Goal: Task Accomplishment & Management: Complete application form

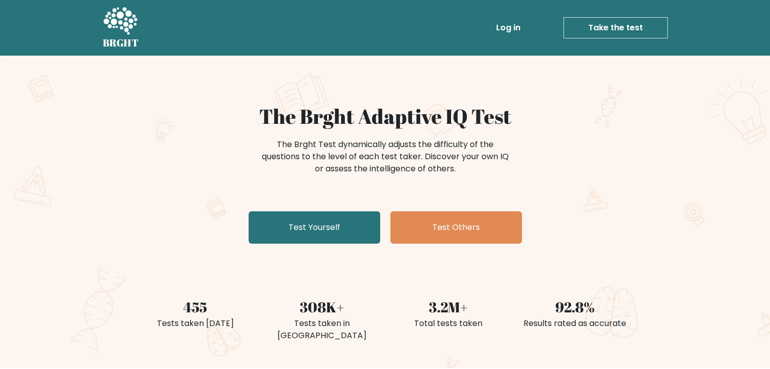
click at [514, 27] on link "Log in" at bounding box center [508, 28] width 32 height 20
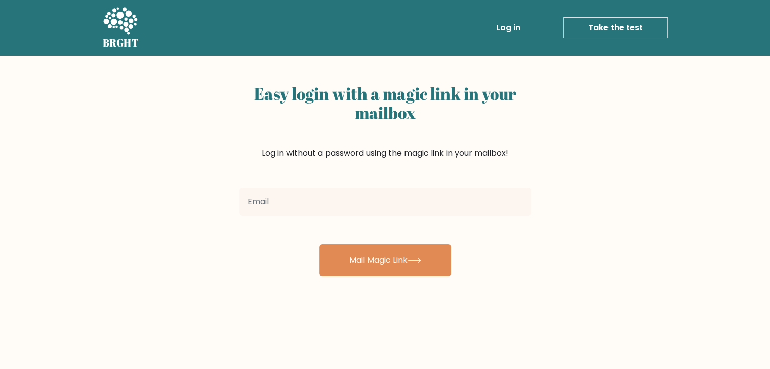
click at [390, 203] on input "email" at bounding box center [384, 202] width 291 height 28
type input "mizanrahil1983@gmail.com"
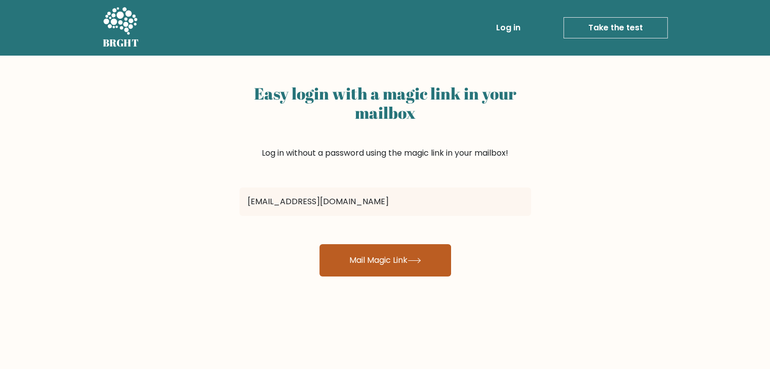
click at [384, 256] on button "Mail Magic Link" at bounding box center [385, 260] width 132 height 32
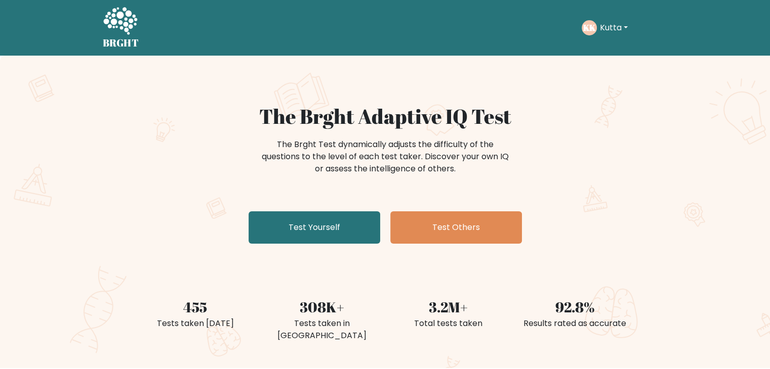
click at [597, 31] on button "Kutta" at bounding box center [614, 27] width 34 height 13
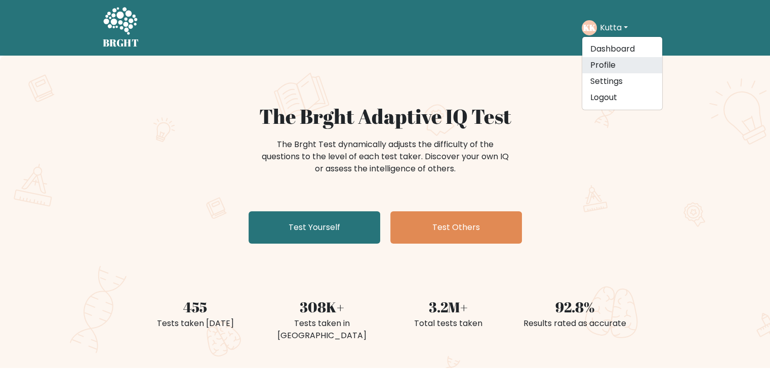
click at [601, 61] on link "Profile" at bounding box center [622, 65] width 80 height 16
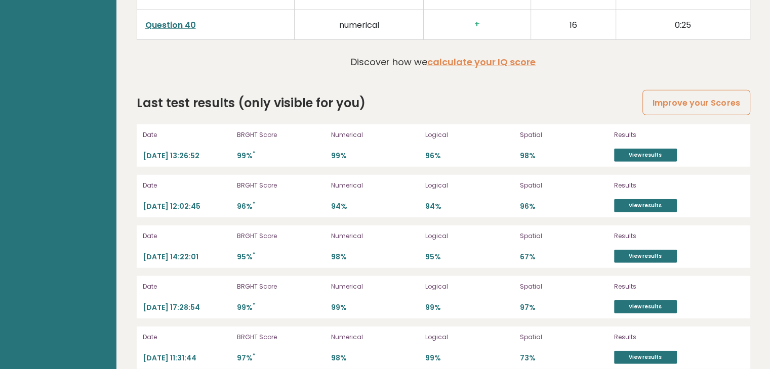
scroll to position [2770, 0]
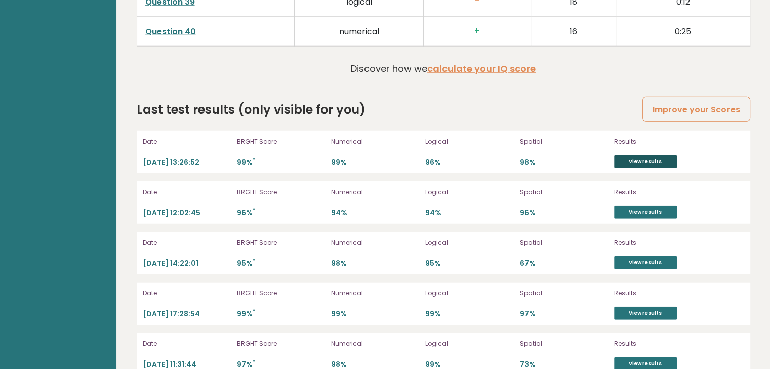
click at [631, 160] on link "View results" at bounding box center [645, 161] width 63 height 13
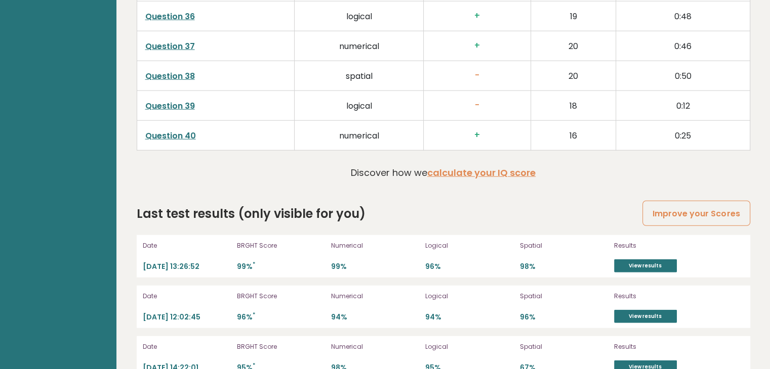
scroll to position [2665, 0]
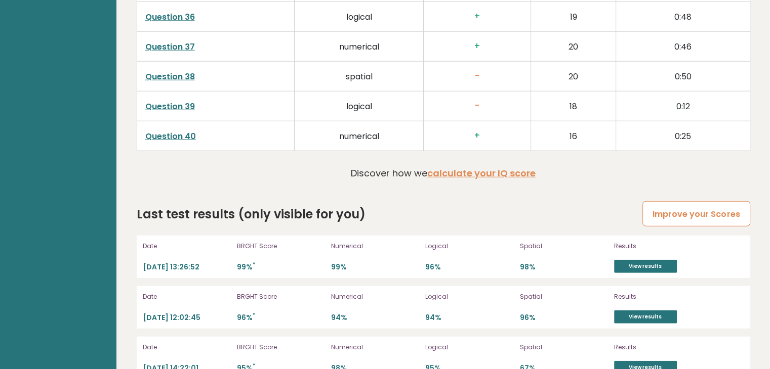
click at [727, 205] on link "Improve your Scores" at bounding box center [695, 214] width 107 height 26
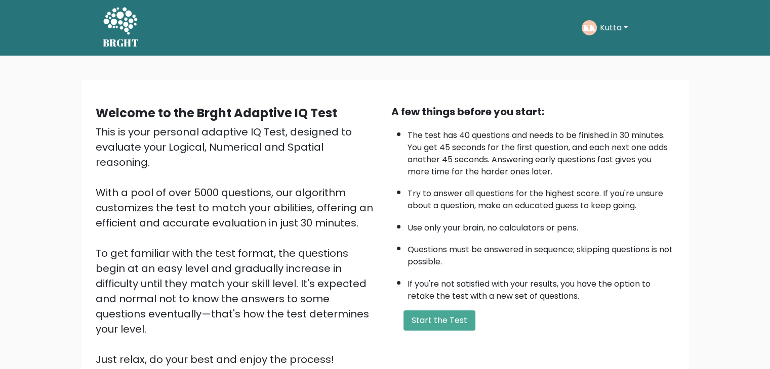
drag, startPoint x: 94, startPoint y: 127, endPoint x: 334, endPoint y: 298, distance: 294.6
click at [334, 298] on div "Welcome to the Brght Adaptive IQ Test This is your personal adaptive IQ Test, d…" at bounding box center [238, 235] width 296 height 263
copy div "This is your personal adaptive IQ Test, designed to evaluate your Logical, Nume…"
click at [445, 199] on li "Try to answer all questions for the highest score. If you're unsure about a que…" at bounding box center [540, 197] width 267 height 29
click at [455, 318] on button "Start the Test" at bounding box center [439, 321] width 72 height 20
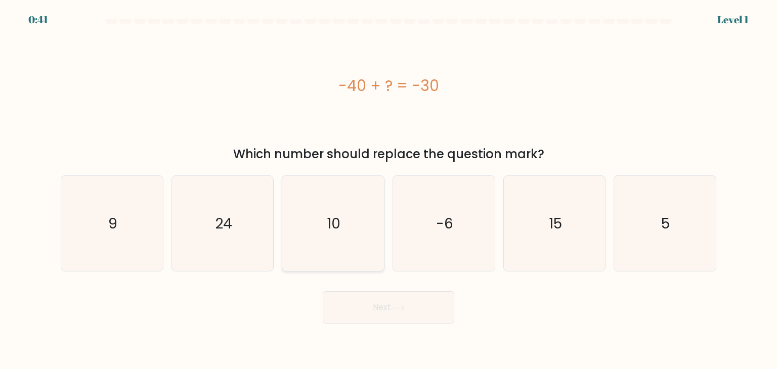
click at [346, 215] on icon "10" at bounding box center [332, 223] width 95 height 95
click at [389, 190] on input "c. 10" at bounding box center [389, 187] width 1 height 5
radio input "true"
click at [400, 312] on button "Next" at bounding box center [389, 307] width 132 height 32
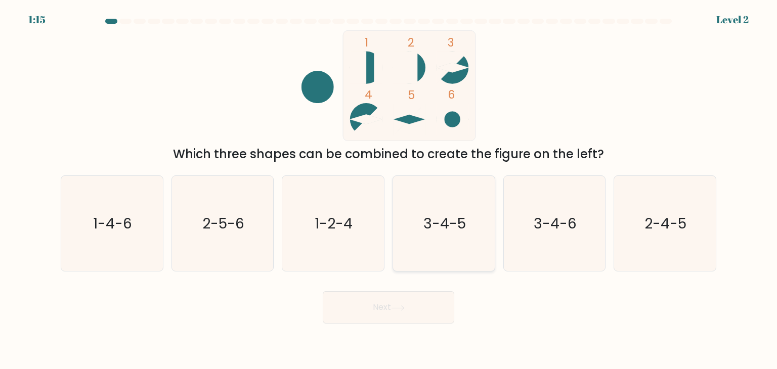
click at [410, 235] on icon "3-4-5" at bounding box center [443, 223] width 95 height 95
click at [389, 190] on input "d. 3-4-5" at bounding box center [389, 187] width 1 height 5
radio input "true"
click at [395, 320] on button "Next" at bounding box center [389, 307] width 132 height 32
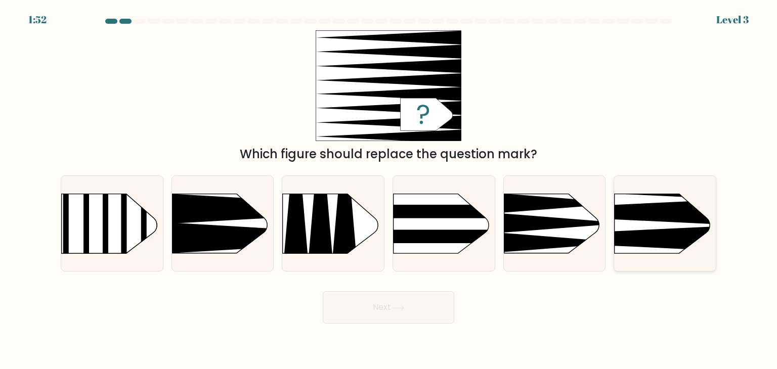
click at [632, 235] on icon at bounding box center [593, 238] width 265 height 25
click at [389, 190] on input "f." at bounding box center [389, 187] width 1 height 5
radio input "true"
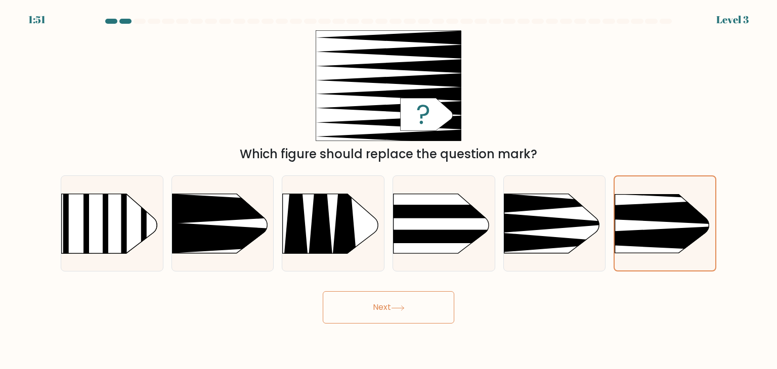
click at [421, 308] on button "Next" at bounding box center [389, 307] width 132 height 32
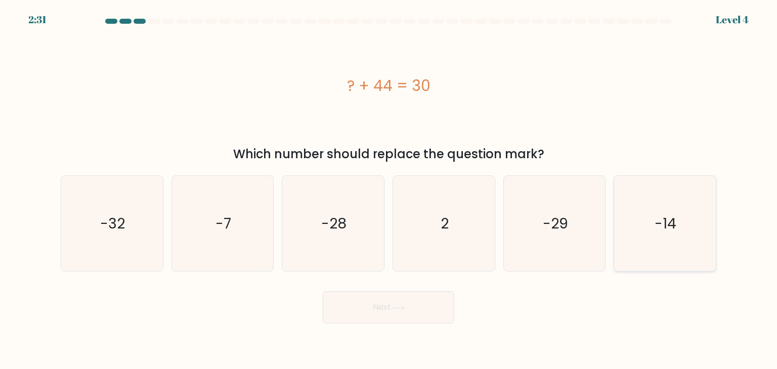
click at [682, 242] on icon "-14" at bounding box center [664, 223] width 95 height 95
click at [389, 190] on input "f. -14" at bounding box center [389, 187] width 1 height 5
radio input "true"
click at [436, 314] on button "Next" at bounding box center [389, 307] width 132 height 32
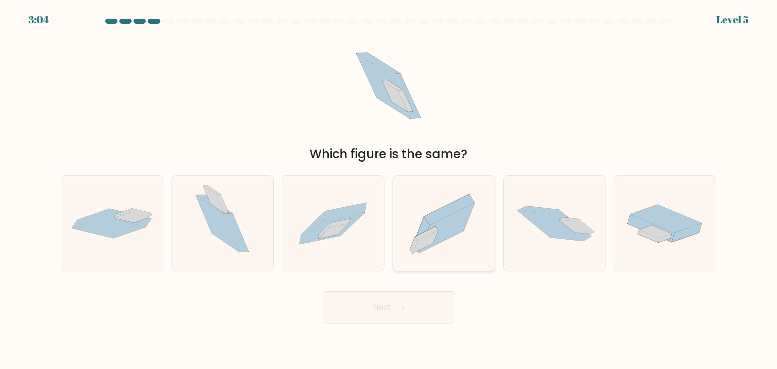
click at [440, 245] on icon at bounding box center [444, 224] width 102 height 90
click at [389, 190] on input "d." at bounding box center [389, 187] width 1 height 5
radio input "true"
click at [421, 313] on button "Next" at bounding box center [389, 307] width 132 height 32
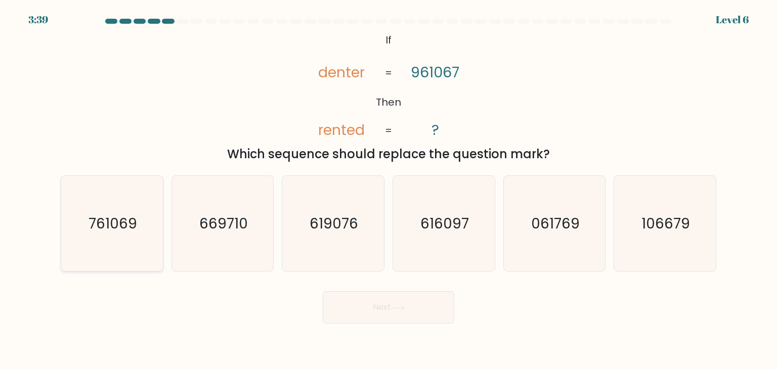
click at [119, 227] on text "761069" at bounding box center [113, 224] width 49 height 20
click at [389, 190] on input "a. 761069" at bounding box center [389, 187] width 1 height 5
radio input "true"
click at [371, 309] on button "Next" at bounding box center [389, 307] width 132 height 32
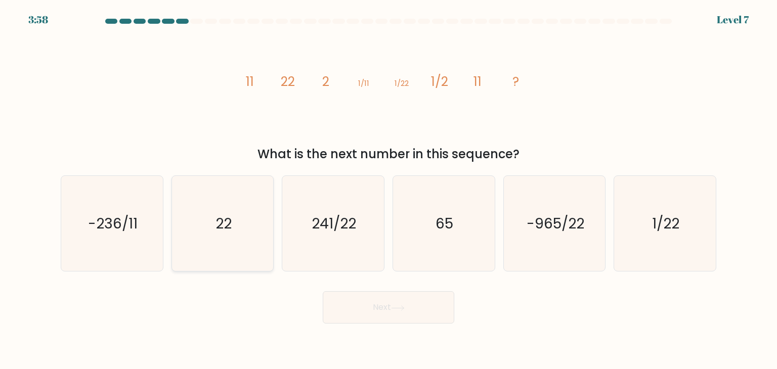
click at [224, 232] on text "22" at bounding box center [224, 224] width 16 height 20
click at [389, 190] on input "b. 22" at bounding box center [389, 187] width 1 height 5
radio input "true"
click at [389, 307] on button "Next" at bounding box center [389, 307] width 132 height 32
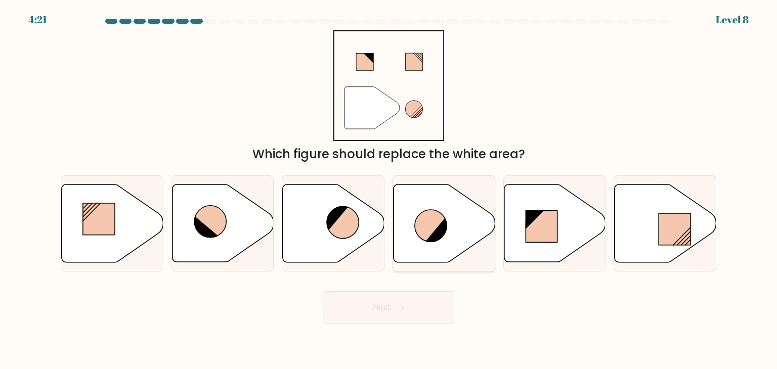
click at [406, 221] on icon at bounding box center [445, 224] width 102 height 78
click at [389, 190] on input "d." at bounding box center [389, 187] width 1 height 5
radio input "true"
click at [393, 300] on button "Next" at bounding box center [389, 307] width 132 height 32
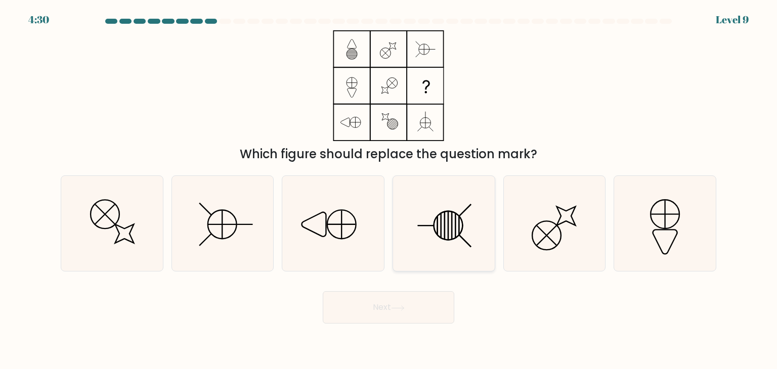
click at [426, 182] on icon at bounding box center [443, 223] width 95 height 95
click at [389, 185] on input "d." at bounding box center [389, 187] width 1 height 5
radio input "true"
click at [393, 309] on button "Next" at bounding box center [389, 307] width 132 height 32
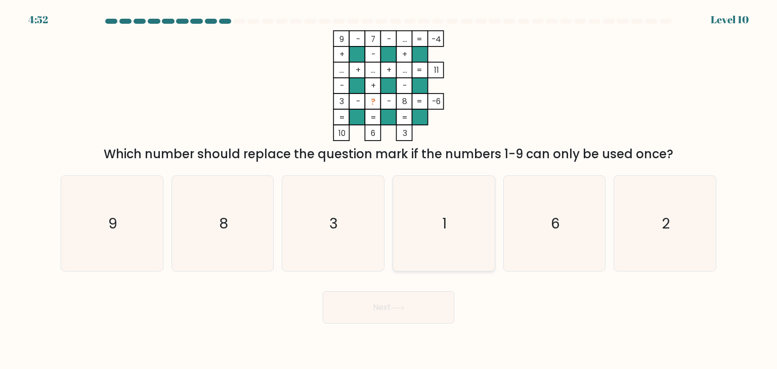
click at [443, 223] on text "1" at bounding box center [445, 224] width 5 height 20
click at [389, 190] on input "d. 1" at bounding box center [389, 187] width 1 height 5
radio input "true"
click at [398, 311] on button "Next" at bounding box center [389, 307] width 132 height 32
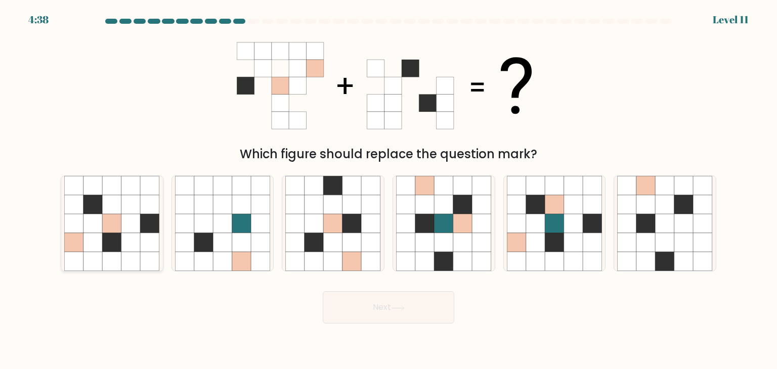
click at [128, 235] on icon at bounding box center [130, 242] width 19 height 19
click at [389, 190] on input "a." at bounding box center [389, 187] width 1 height 5
radio input "true"
click at [408, 305] on button "Next" at bounding box center [389, 307] width 132 height 32
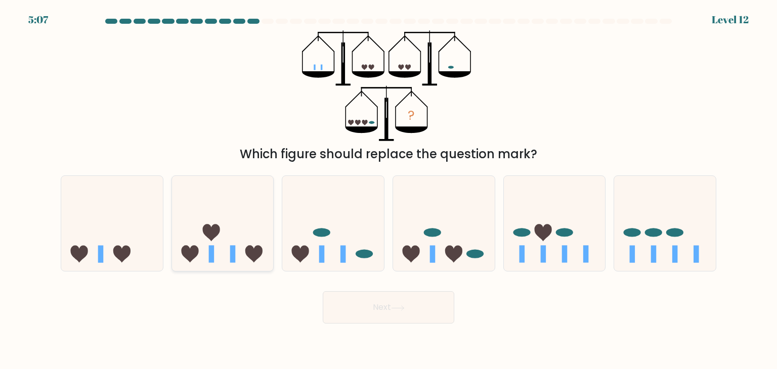
click at [198, 239] on icon at bounding box center [223, 224] width 102 height 84
click at [389, 190] on input "b." at bounding box center [389, 187] width 1 height 5
radio input "true"
click at [392, 304] on button "Next" at bounding box center [389, 307] width 132 height 32
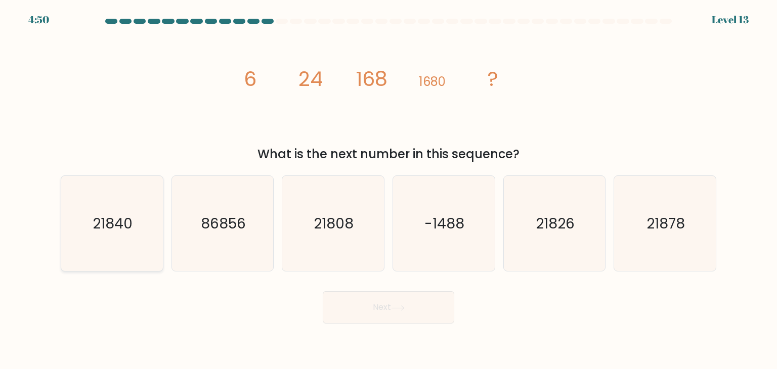
click at [142, 187] on icon "21840" at bounding box center [111, 223] width 95 height 95
click at [389, 187] on input "a. 21840" at bounding box center [389, 187] width 1 height 5
radio input "true"
click at [418, 314] on button "Next" at bounding box center [389, 307] width 132 height 32
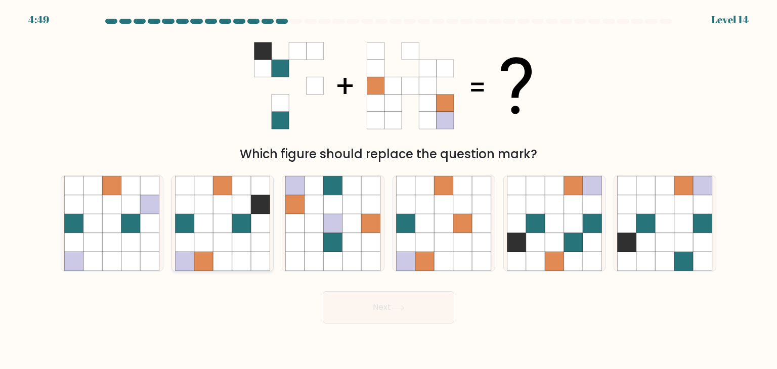
click at [245, 241] on icon at bounding box center [241, 242] width 19 height 19
click at [389, 190] on input "b." at bounding box center [389, 187] width 1 height 5
radio input "true"
click at [394, 294] on button "Next" at bounding box center [389, 307] width 132 height 32
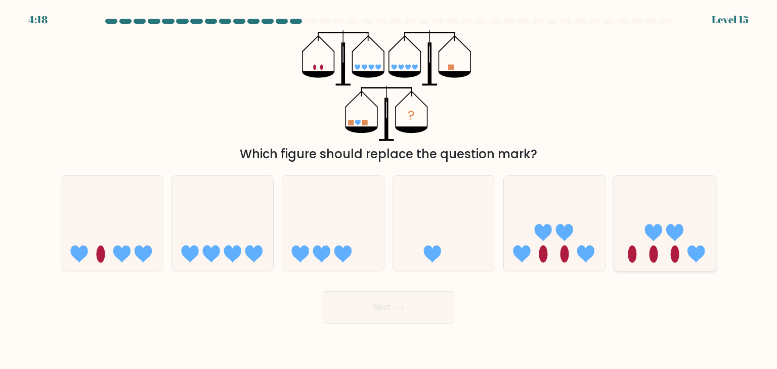
click at [671, 232] on icon at bounding box center [674, 233] width 17 height 17
click at [389, 190] on input "f." at bounding box center [389, 187] width 1 height 5
radio input "true"
click at [358, 305] on button "Next" at bounding box center [389, 307] width 132 height 32
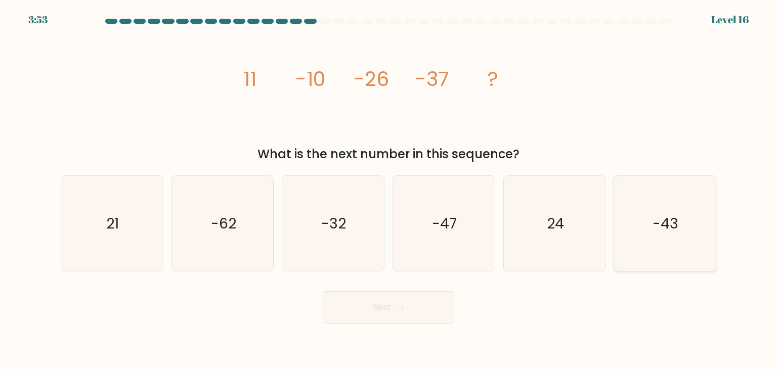
click at [628, 225] on icon "-43" at bounding box center [664, 223] width 95 height 95
click at [389, 190] on input "f. -43" at bounding box center [389, 187] width 1 height 5
radio input "true"
click at [363, 310] on button "Next" at bounding box center [389, 307] width 132 height 32
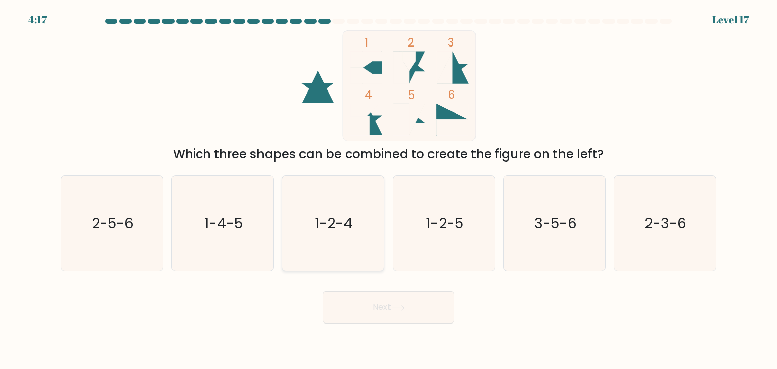
click at [328, 247] on icon "1-2-4" at bounding box center [332, 223] width 95 height 95
click at [389, 190] on input "c. 1-2-4" at bounding box center [389, 187] width 1 height 5
radio input "true"
click at [543, 223] on text "3-5-6" at bounding box center [555, 224] width 43 height 20
click at [389, 190] on input "e. 3-5-6" at bounding box center [389, 187] width 1 height 5
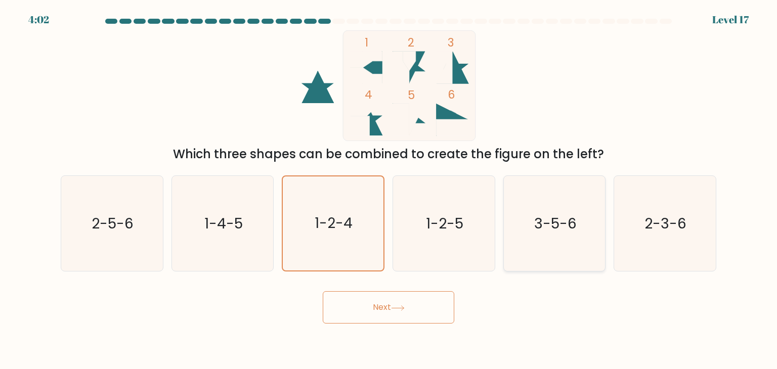
radio input "true"
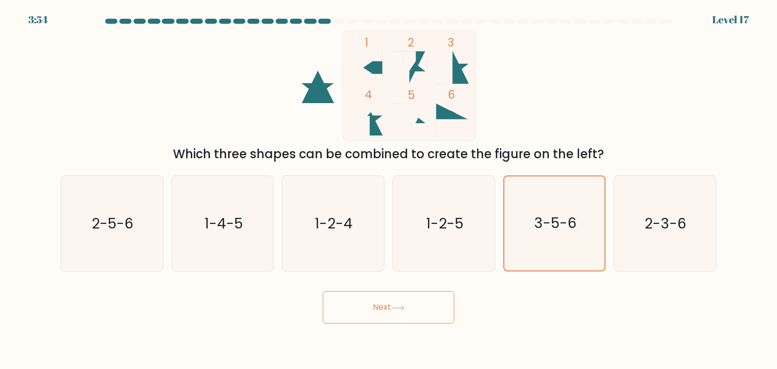
click at [435, 309] on button "Next" at bounding box center [389, 307] width 132 height 32
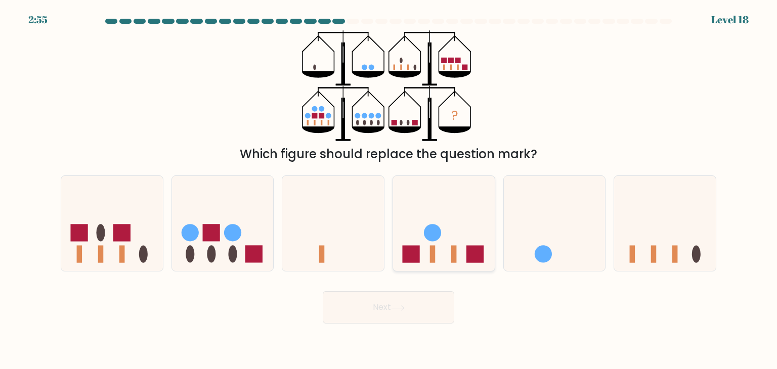
click at [426, 228] on circle at bounding box center [432, 233] width 17 height 17
click at [389, 190] on input "d." at bounding box center [389, 187] width 1 height 5
radio input "true"
click at [401, 308] on icon at bounding box center [398, 308] width 12 height 5
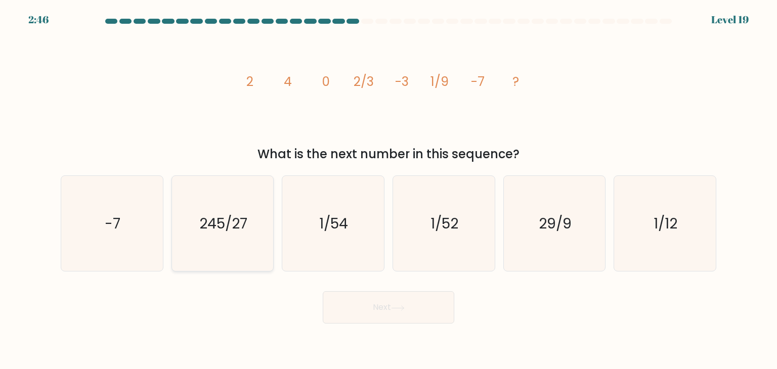
click at [214, 245] on icon "245/27" at bounding box center [222, 223] width 95 height 95
click at [389, 190] on input "b. 245/27" at bounding box center [389, 187] width 1 height 5
radio input "true"
click at [388, 311] on button "Next" at bounding box center [389, 307] width 132 height 32
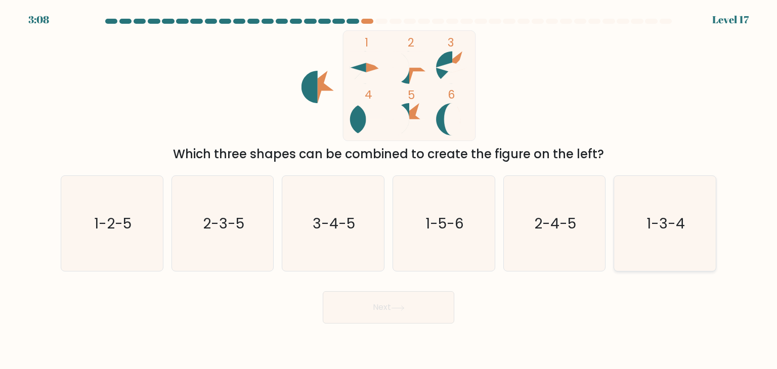
click at [642, 237] on icon "1-3-4" at bounding box center [664, 223] width 95 height 95
click at [389, 190] on input "f. 1-3-4" at bounding box center [389, 187] width 1 height 5
radio input "true"
click at [536, 225] on text "2-4-5" at bounding box center [555, 224] width 42 height 20
click at [389, 190] on input "e. 2-4-5" at bounding box center [389, 187] width 1 height 5
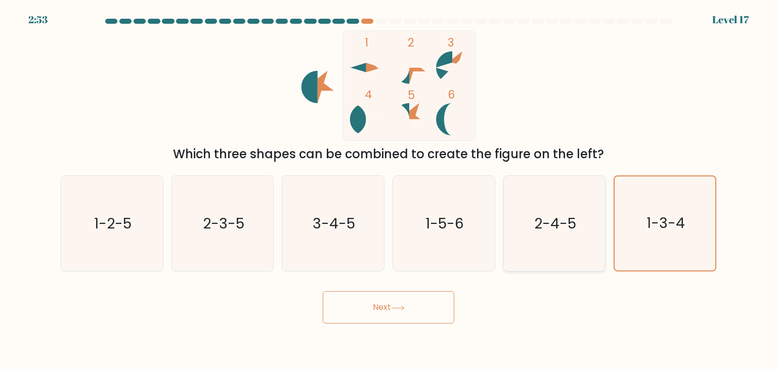
radio input "true"
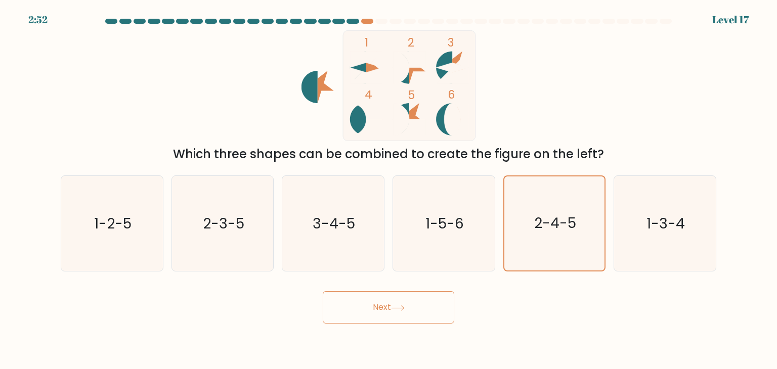
click at [425, 305] on button "Next" at bounding box center [389, 307] width 132 height 32
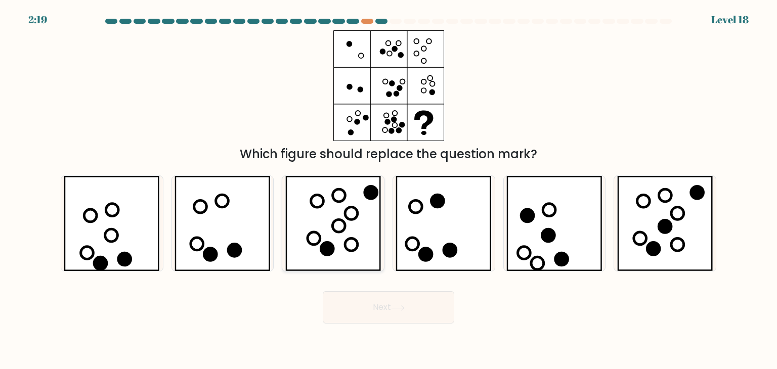
click at [319, 233] on icon at bounding box center [333, 223] width 96 height 95
click at [389, 190] on input "c." at bounding box center [389, 187] width 1 height 5
radio input "true"
click at [384, 315] on button "Next" at bounding box center [389, 307] width 132 height 32
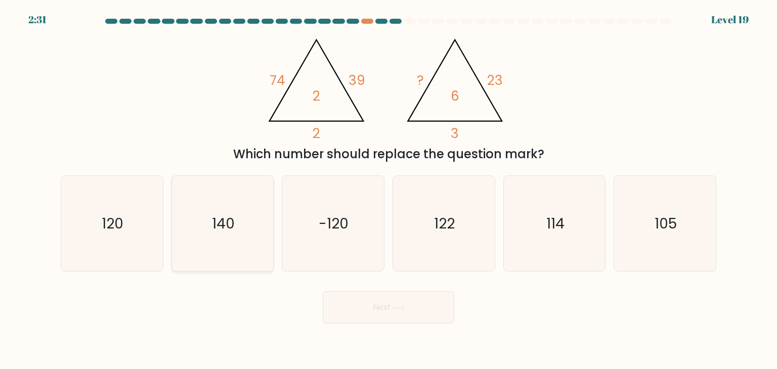
click at [238, 219] on icon "140" at bounding box center [222, 223] width 95 height 95
click at [389, 190] on input "b. 140" at bounding box center [389, 187] width 1 height 5
radio input "true"
click at [79, 239] on icon "120" at bounding box center [111, 223] width 95 height 95
click at [389, 190] on input "a. 120" at bounding box center [389, 187] width 1 height 5
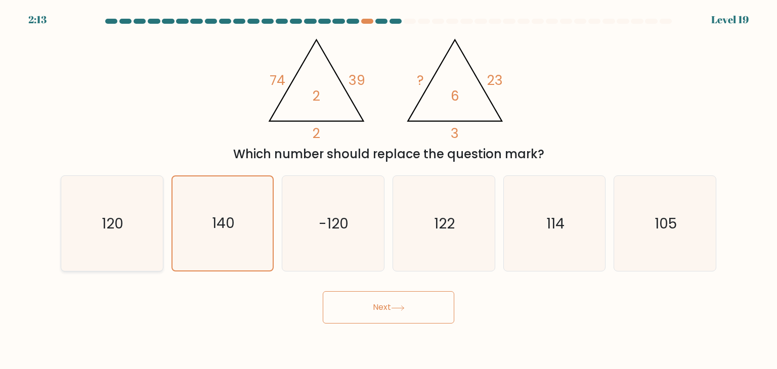
radio input "true"
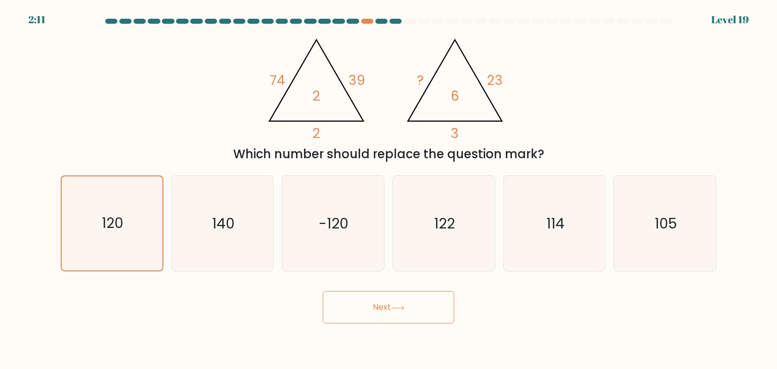
click at [348, 313] on button "Next" at bounding box center [389, 307] width 132 height 32
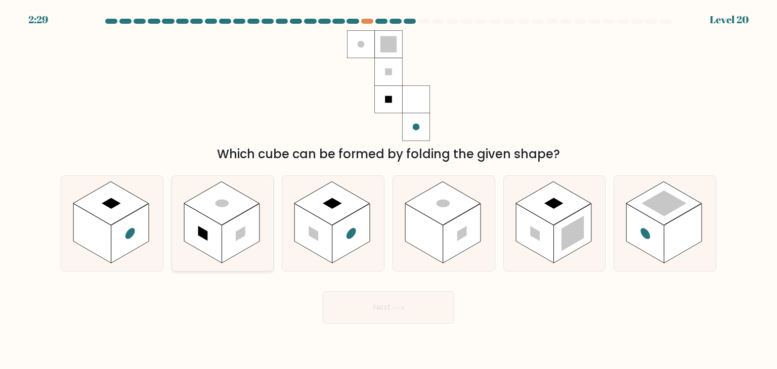
click at [226, 237] on rect at bounding box center [241, 234] width 38 height 60
click at [389, 190] on input "b." at bounding box center [389, 187] width 1 height 5
radio input "true"
click at [429, 298] on button "Next" at bounding box center [389, 307] width 132 height 32
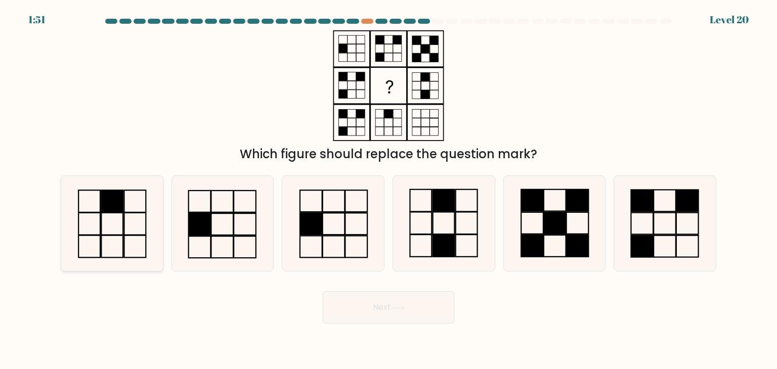
click at [153, 251] on icon at bounding box center [111, 223] width 95 height 95
click at [389, 190] on input "a." at bounding box center [389, 187] width 1 height 5
radio input "true"
click at [401, 300] on button "Next" at bounding box center [389, 307] width 132 height 32
click at [401, 310] on icon at bounding box center [398, 309] width 14 height 6
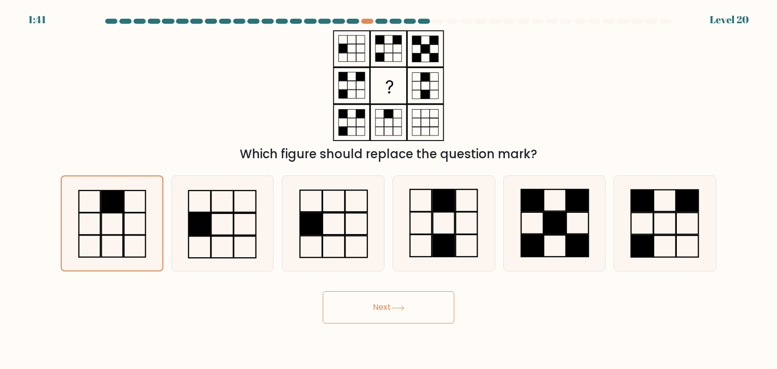
click at [518, 41] on div "Which figure should replace the question mark?" at bounding box center [389, 96] width 668 height 133
click at [402, 310] on icon at bounding box center [398, 309] width 14 height 6
click at [481, 79] on div "Which figure should replace the question mark?" at bounding box center [389, 96] width 668 height 133
click at [154, 227] on icon at bounding box center [112, 224] width 94 height 94
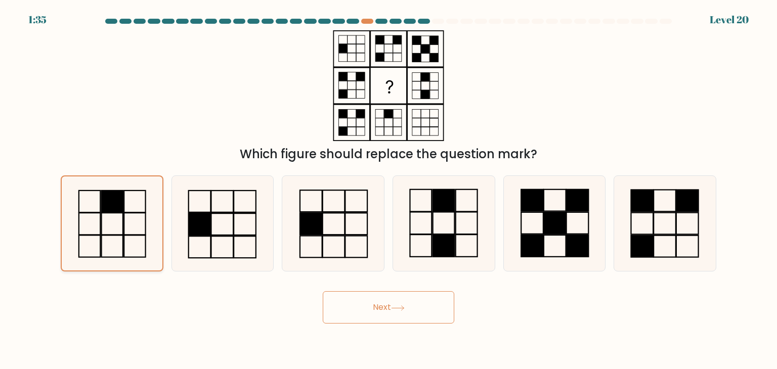
click at [389, 190] on input "a." at bounding box center [389, 187] width 1 height 5
click at [357, 296] on button "Next" at bounding box center [389, 307] width 132 height 32
click at [221, 205] on icon at bounding box center [222, 223] width 95 height 95
click at [389, 190] on input "b." at bounding box center [389, 187] width 1 height 5
radio input "true"
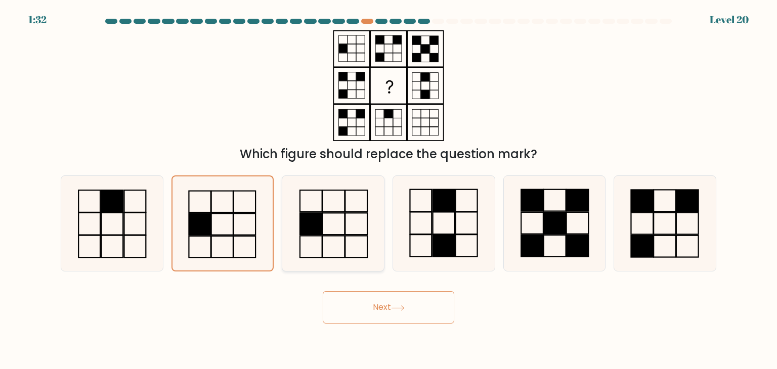
click at [350, 227] on icon at bounding box center [332, 223] width 95 height 95
click at [389, 190] on input "c." at bounding box center [389, 187] width 1 height 5
radio input "true"
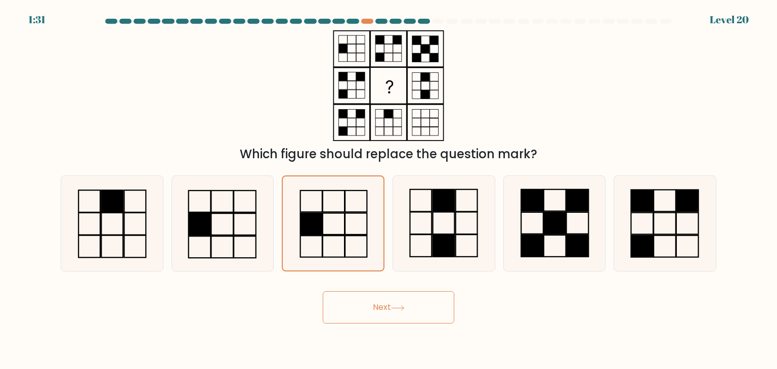
click at [380, 309] on button "Next" at bounding box center [389, 307] width 132 height 32
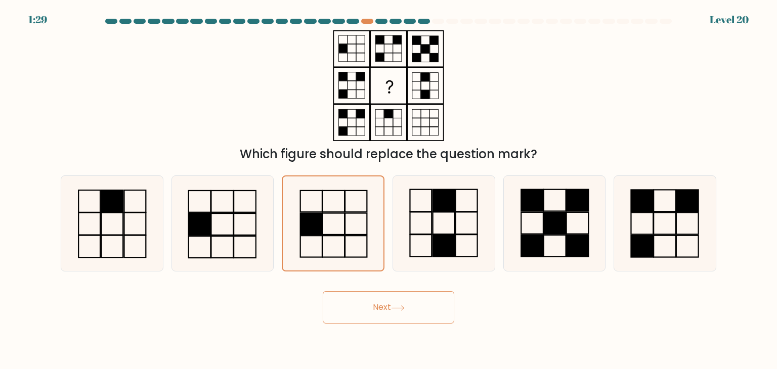
click at [506, 322] on div "Next" at bounding box center [389, 304] width 668 height 40
click at [425, 304] on button "Next" at bounding box center [389, 307] width 132 height 32
click at [613, 83] on div "Which figure should replace the question mark?" at bounding box center [389, 96] width 668 height 133
click at [421, 309] on button "Next" at bounding box center [389, 307] width 132 height 32
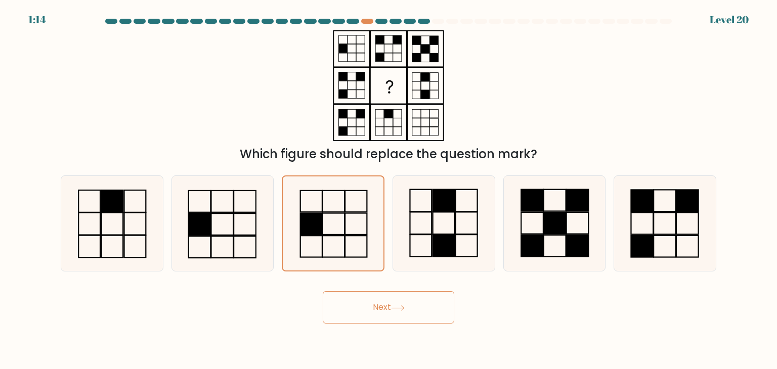
click at [468, 88] on div "Which figure should replace the question mark?" at bounding box center [389, 96] width 668 height 133
drag, startPoint x: 394, startPoint y: 327, endPoint x: 391, endPoint y: 310, distance: 17.9
click at [391, 310] on body "1:13 Level 20" at bounding box center [388, 184] width 777 height 369
click at [391, 310] on button "Next" at bounding box center [389, 307] width 132 height 32
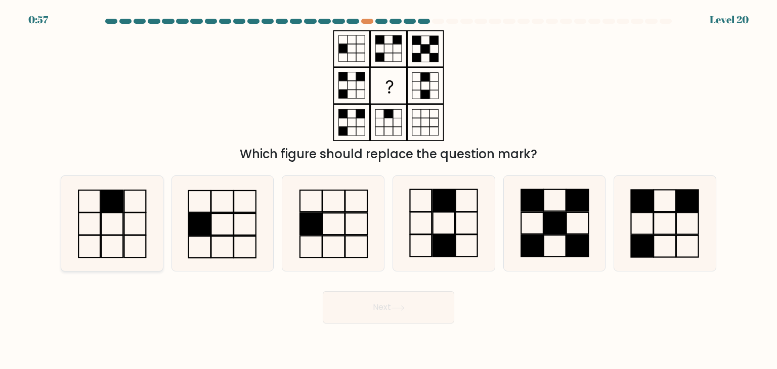
click at [100, 226] on rect at bounding box center [89, 224] width 22 height 22
click at [389, 190] on input "a." at bounding box center [389, 187] width 1 height 5
radio input "true"
click at [353, 304] on button "Next" at bounding box center [389, 307] width 132 height 32
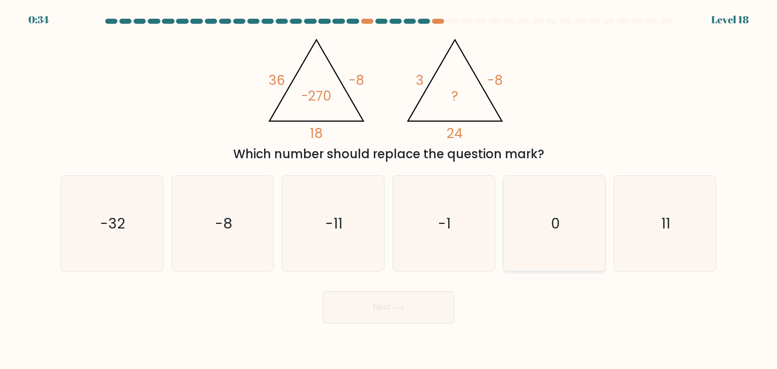
click at [534, 197] on icon "0" at bounding box center [554, 223] width 95 height 95
click at [389, 190] on input "e. 0" at bounding box center [389, 187] width 1 height 5
radio input "true"
click at [415, 304] on button "Next" at bounding box center [389, 307] width 132 height 32
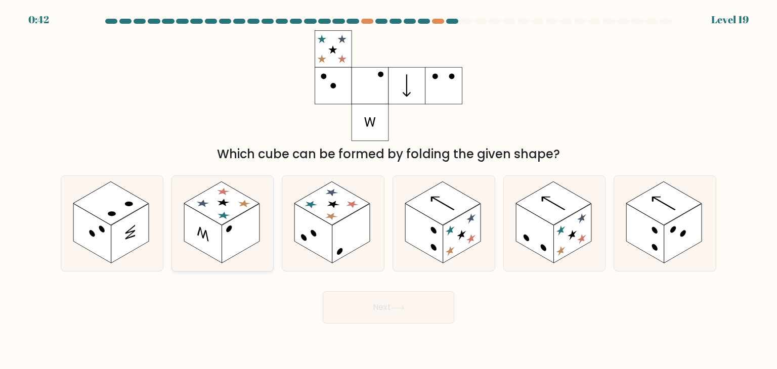
click at [234, 232] on rect at bounding box center [241, 234] width 38 height 60
click at [389, 190] on input "b." at bounding box center [389, 187] width 1 height 5
radio input "true"
click at [101, 230] on circle at bounding box center [102, 229] width 6 height 9
click at [389, 190] on input "a." at bounding box center [389, 187] width 1 height 5
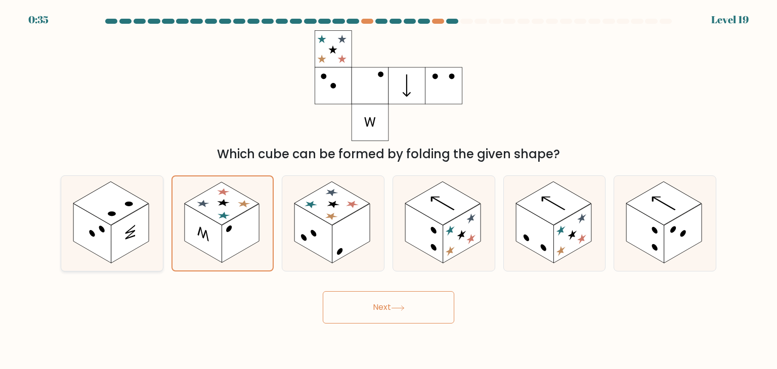
radio input "true"
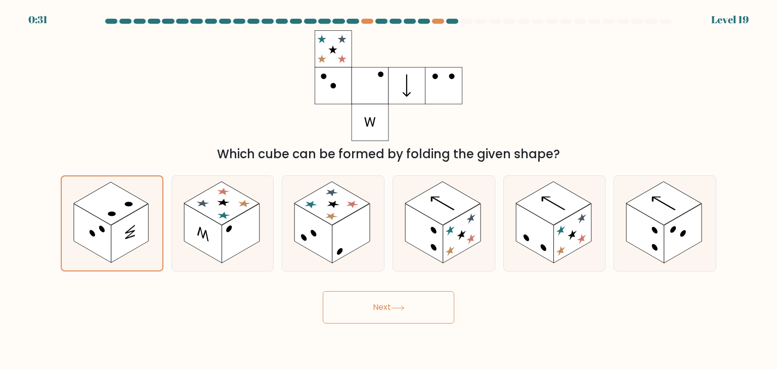
click at [379, 308] on button "Next" at bounding box center [389, 307] width 132 height 32
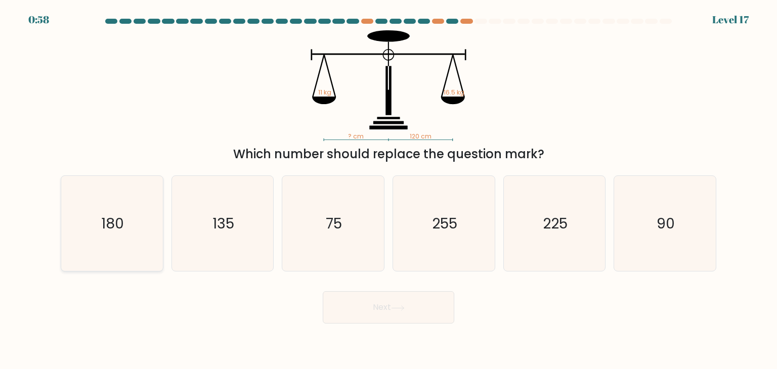
click at [98, 258] on icon "180" at bounding box center [111, 223] width 95 height 95
click at [389, 190] on input "a. 180" at bounding box center [389, 187] width 1 height 5
radio input "true"
click at [399, 304] on button "Next" at bounding box center [389, 307] width 132 height 32
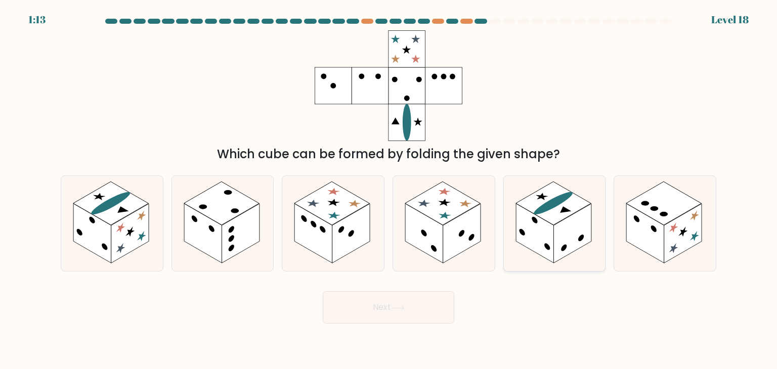
click at [523, 221] on rect at bounding box center [535, 234] width 38 height 60
click at [389, 190] on input "e." at bounding box center [389, 187] width 1 height 5
radio input "true"
click at [399, 310] on icon at bounding box center [398, 309] width 14 height 6
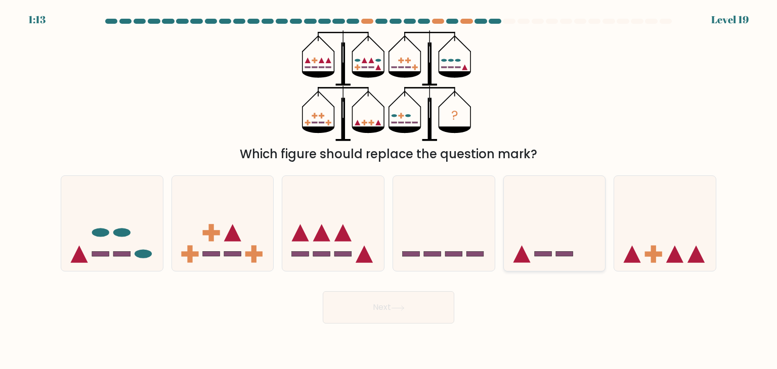
click at [588, 176] on div at bounding box center [555, 224] width 103 height 96
click at [389, 185] on input "e." at bounding box center [389, 187] width 1 height 5
radio input "true"
click at [429, 296] on button "Next" at bounding box center [389, 307] width 132 height 32
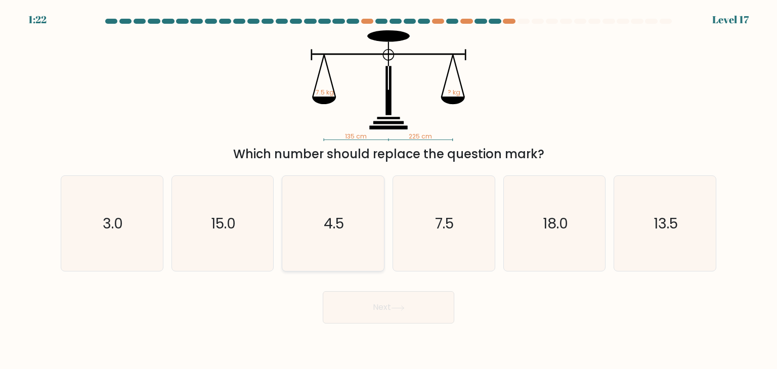
click at [314, 226] on icon "4.5" at bounding box center [332, 223] width 95 height 95
click at [389, 190] on input "c. 4.5" at bounding box center [389, 187] width 1 height 5
radio input "true"
click at [370, 300] on button "Next" at bounding box center [389, 307] width 132 height 32
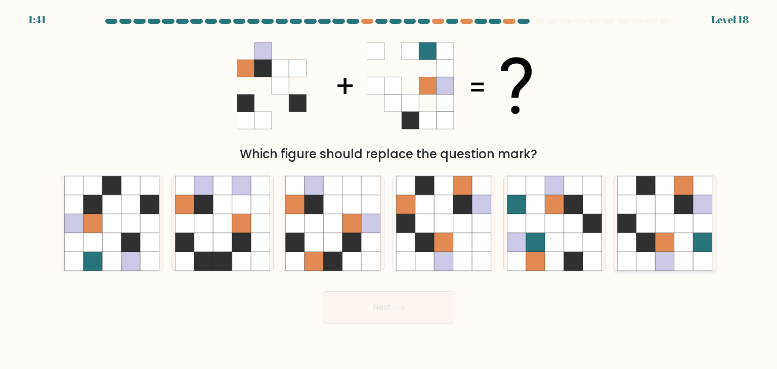
click at [694, 219] on icon at bounding box center [703, 223] width 19 height 19
click at [389, 190] on input "f." at bounding box center [389, 187] width 1 height 5
radio input "true"
click at [415, 316] on button "Next" at bounding box center [389, 307] width 132 height 32
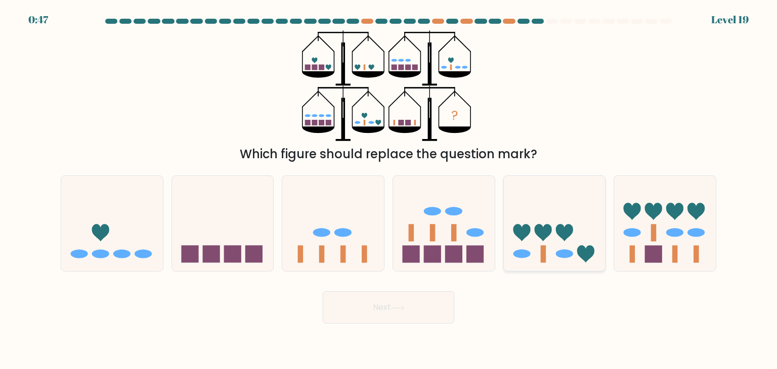
click at [578, 216] on icon at bounding box center [555, 224] width 102 height 84
click at [389, 190] on input "e." at bounding box center [389, 187] width 1 height 5
radio input "true"
click at [404, 316] on button "Next" at bounding box center [389, 307] width 132 height 32
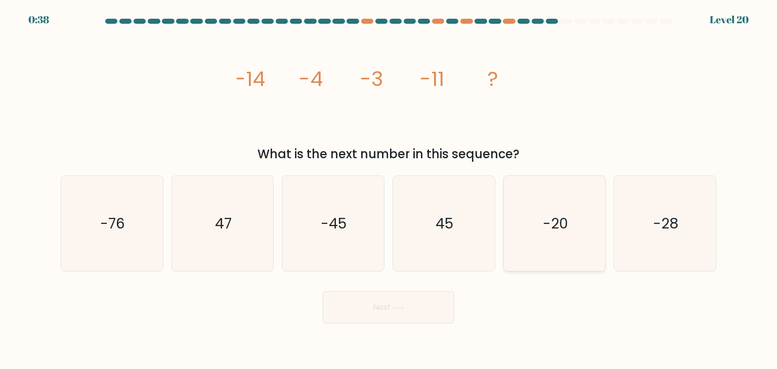
click at [518, 213] on icon "-20" at bounding box center [554, 223] width 95 height 95
click at [389, 190] on input "e. -20" at bounding box center [389, 187] width 1 height 5
radio input "true"
click at [424, 305] on button "Next" at bounding box center [389, 307] width 132 height 32
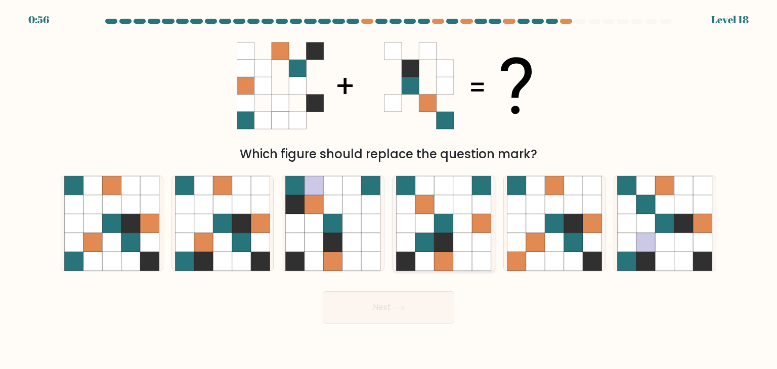
click at [452, 223] on icon at bounding box center [444, 223] width 19 height 19
click at [389, 190] on input "d." at bounding box center [389, 187] width 1 height 5
radio input "true"
click at [423, 313] on button "Next" at bounding box center [389, 307] width 132 height 32
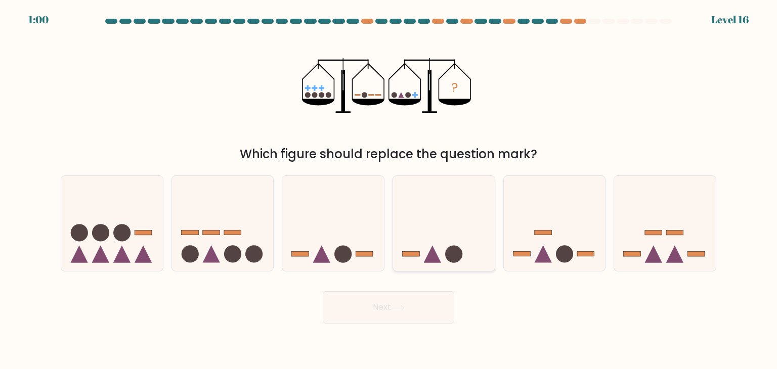
click at [452, 196] on icon at bounding box center [444, 224] width 102 height 84
click at [389, 190] on input "d." at bounding box center [389, 187] width 1 height 5
radio input "true"
click at [433, 301] on button "Next" at bounding box center [389, 307] width 132 height 32
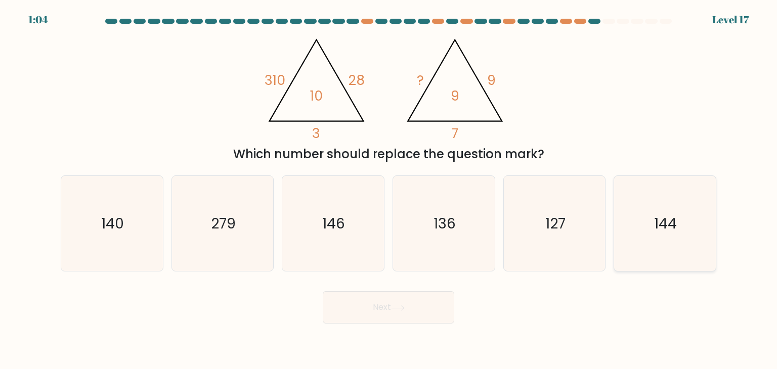
click at [658, 238] on icon "144" at bounding box center [664, 223] width 95 height 95
click at [389, 190] on input "f. 144" at bounding box center [389, 187] width 1 height 5
radio input "true"
click at [423, 313] on button "Next" at bounding box center [389, 307] width 132 height 32
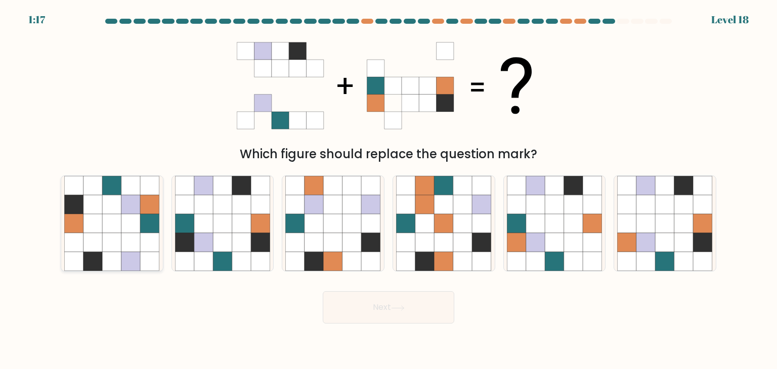
click at [124, 224] on icon at bounding box center [130, 223] width 19 height 19
click at [389, 190] on input "a." at bounding box center [389, 187] width 1 height 5
radio input "true"
click at [412, 317] on button "Next" at bounding box center [389, 307] width 132 height 32
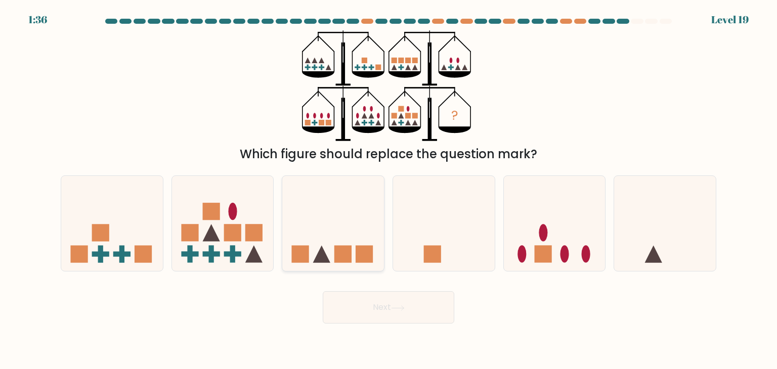
click at [349, 232] on icon at bounding box center [333, 224] width 102 height 84
click at [389, 190] on input "c." at bounding box center [389, 187] width 1 height 5
radio input "true"
click at [375, 314] on button "Next" at bounding box center [389, 307] width 132 height 32
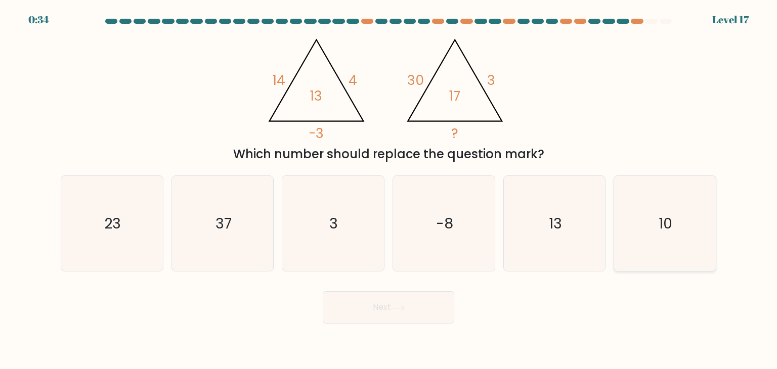
click at [652, 201] on icon "10" at bounding box center [664, 223] width 95 height 95
click at [389, 190] on input "f. 10" at bounding box center [389, 187] width 1 height 5
radio input "true"
click at [435, 312] on button "Next" at bounding box center [389, 307] width 132 height 32
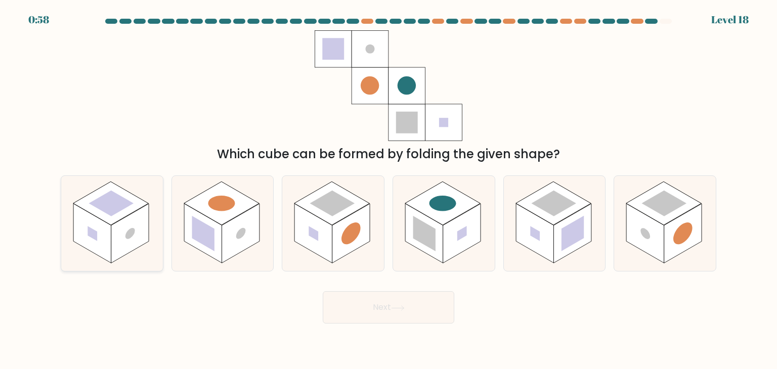
click at [136, 231] on rect at bounding box center [130, 234] width 38 height 60
click at [389, 190] on input "a." at bounding box center [389, 187] width 1 height 5
radio input "true"
click at [382, 306] on button "Next" at bounding box center [389, 307] width 132 height 32
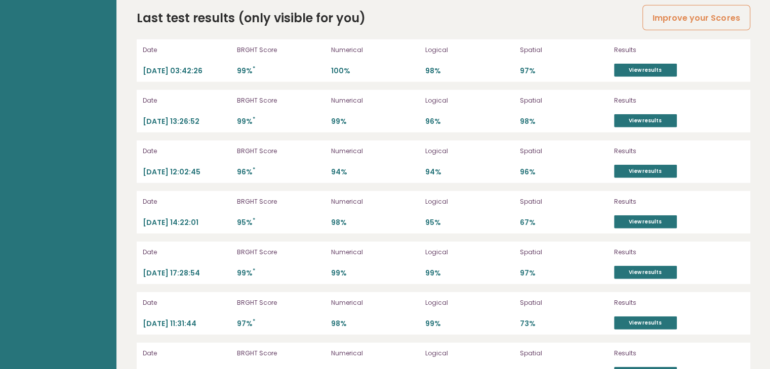
scroll to position [2862, 0]
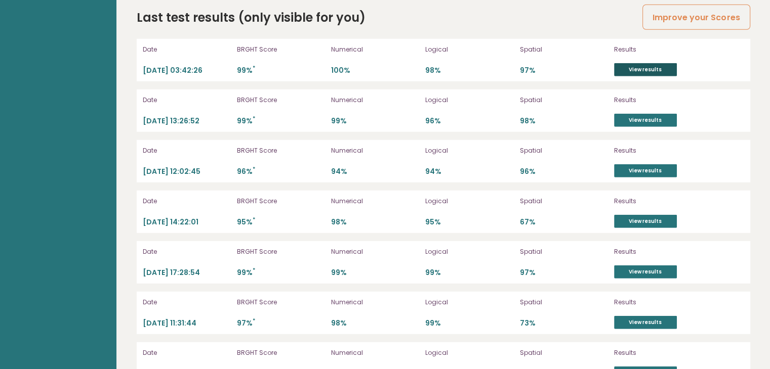
click at [644, 69] on link "View results" at bounding box center [645, 69] width 63 height 13
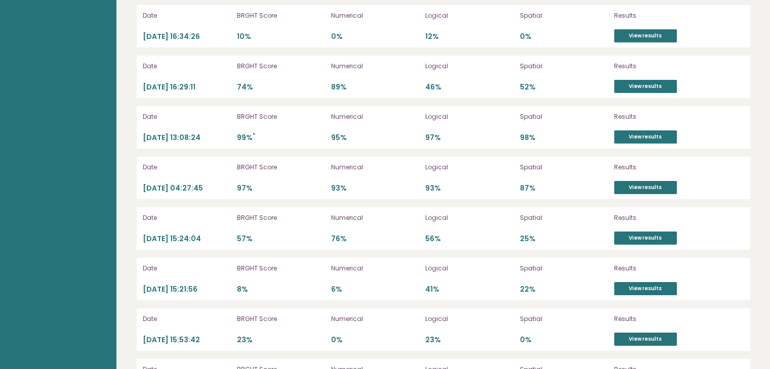
scroll to position [3447, 0]
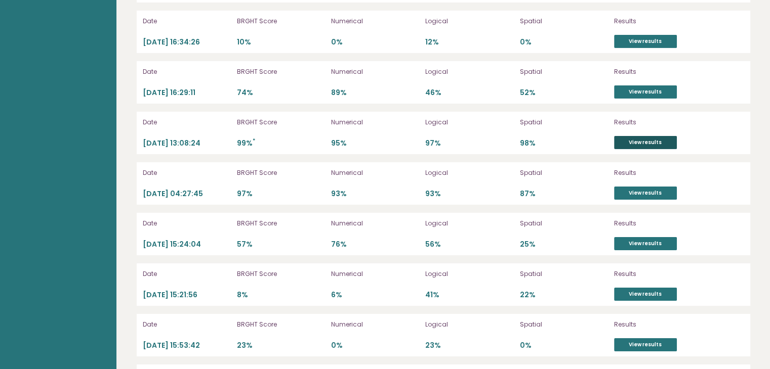
click at [646, 138] on link "View results" at bounding box center [645, 142] width 63 height 13
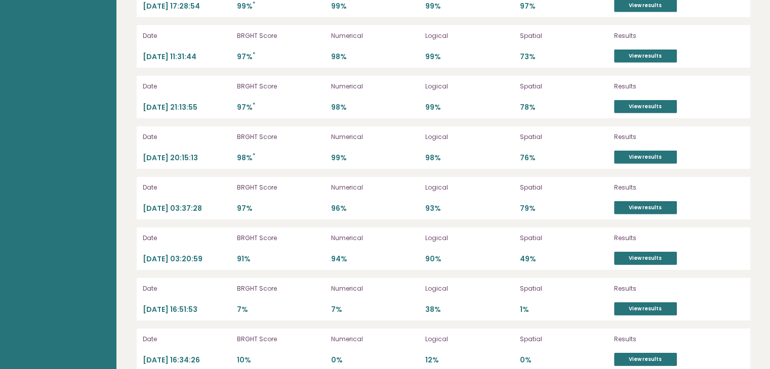
scroll to position [3127, 0]
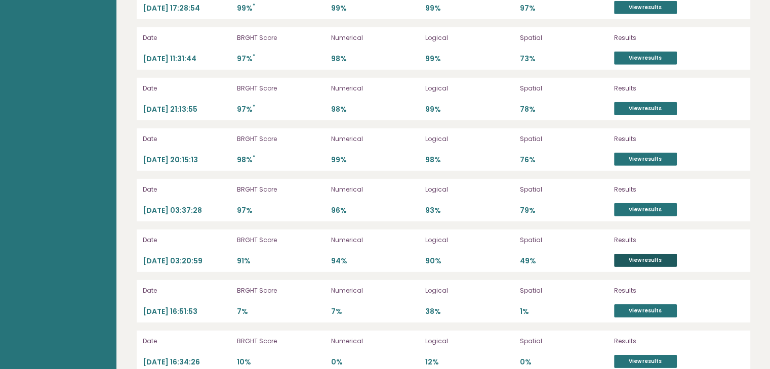
click at [625, 256] on link "View results" at bounding box center [645, 260] width 63 height 13
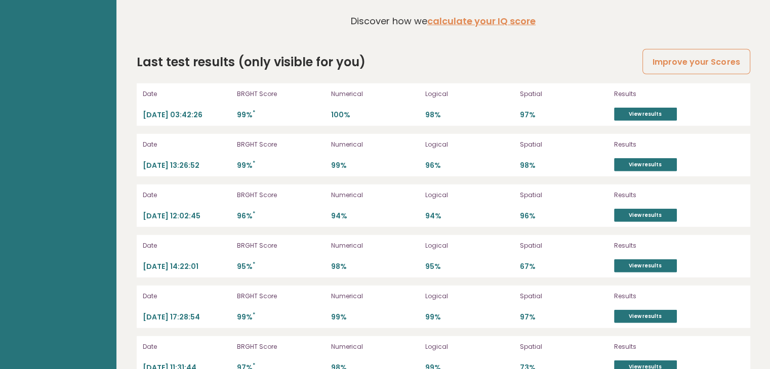
scroll to position [2815, 0]
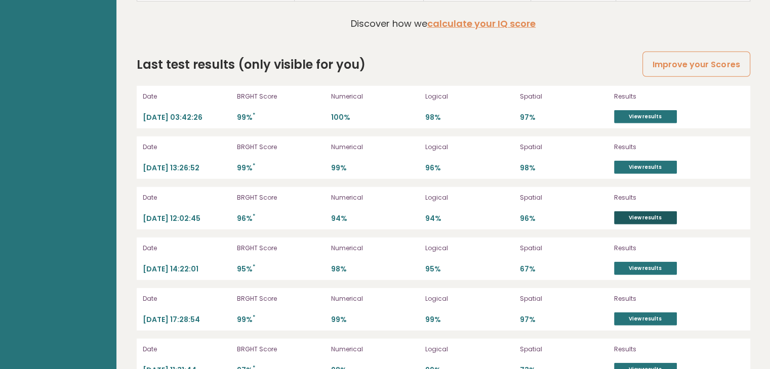
click at [625, 213] on link "View results" at bounding box center [645, 218] width 63 height 13
click at [617, 166] on link "View results" at bounding box center [645, 167] width 63 height 13
click at [640, 113] on link "View results" at bounding box center [645, 116] width 63 height 13
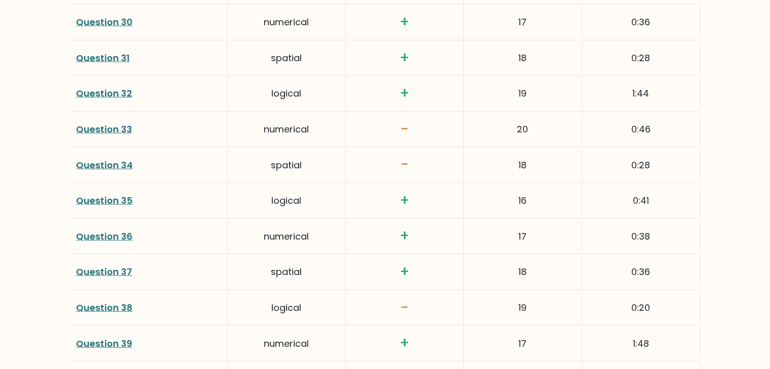
scroll to position [2678, 0]
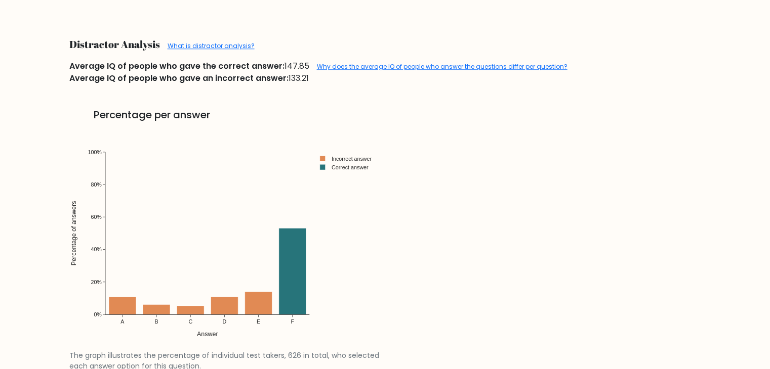
scroll to position [1055, 0]
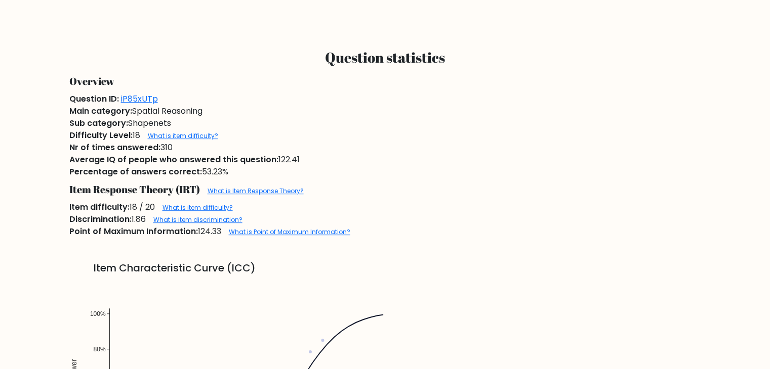
scroll to position [589, 0]
click at [142, 122] on div "Sub category: Shapenets" at bounding box center [385, 123] width 644 height 12
copy div "Shapenets"
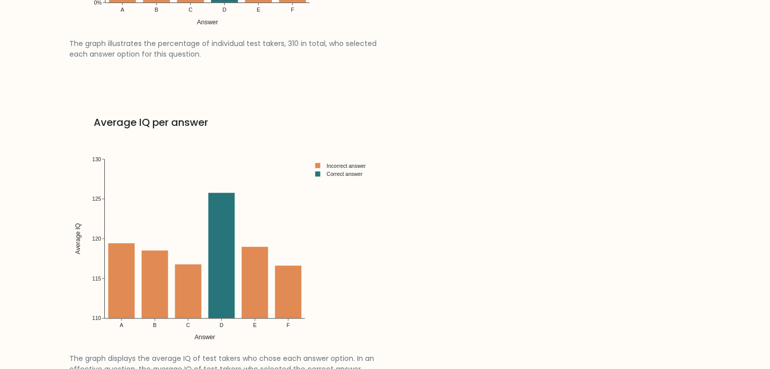
scroll to position [1462, 0]
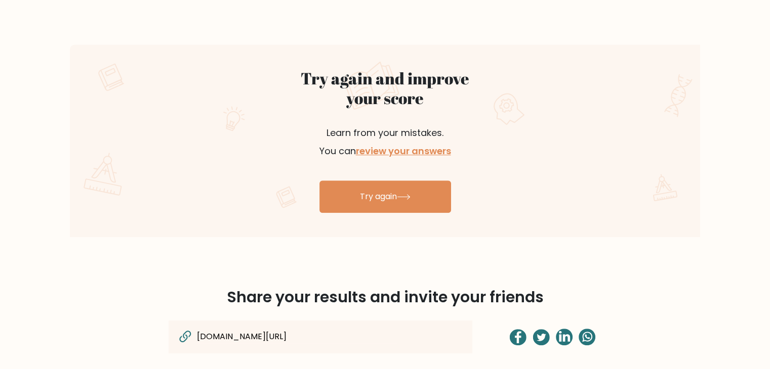
scroll to position [534, 0]
click at [407, 152] on link "review your answers" at bounding box center [403, 151] width 95 height 13
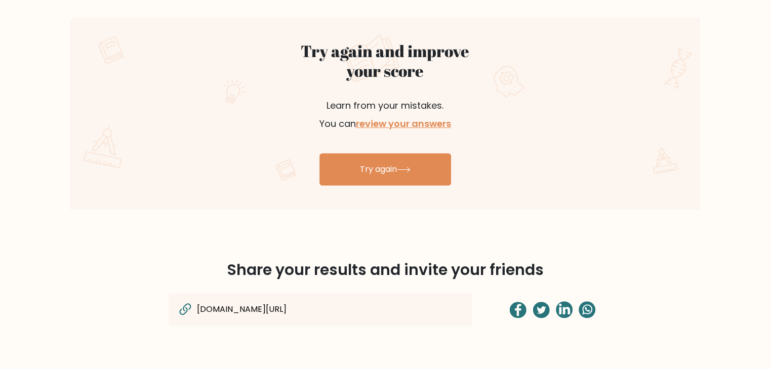
scroll to position [561, 0]
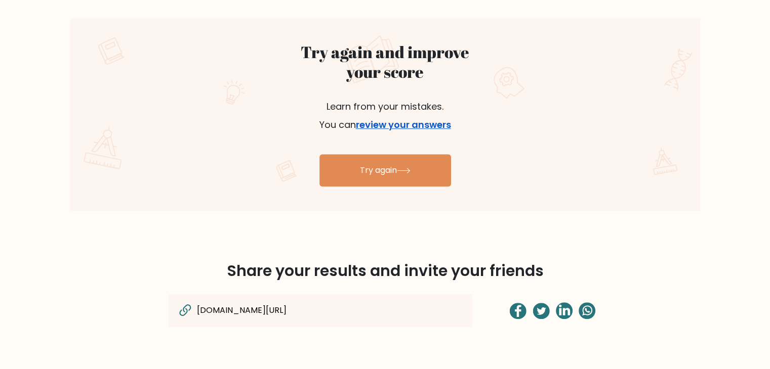
click at [407, 127] on link "review your answers" at bounding box center [403, 124] width 95 height 13
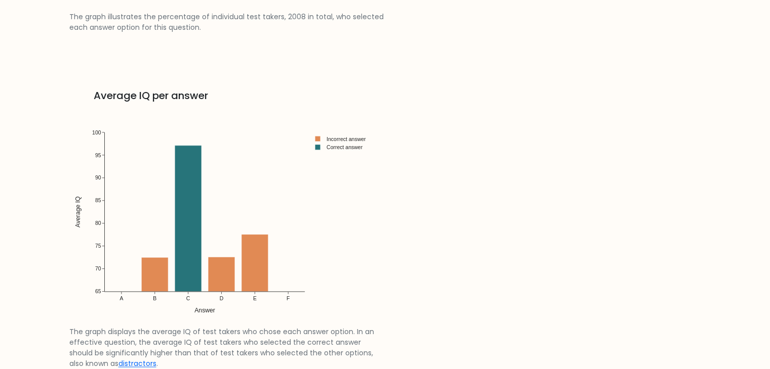
scroll to position [1492, 0]
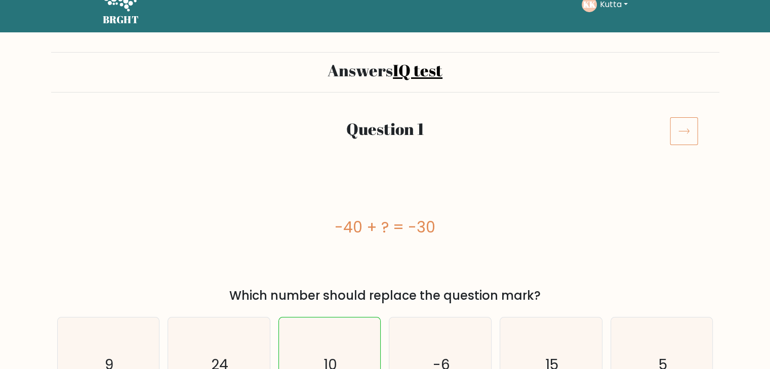
scroll to position [24, 0]
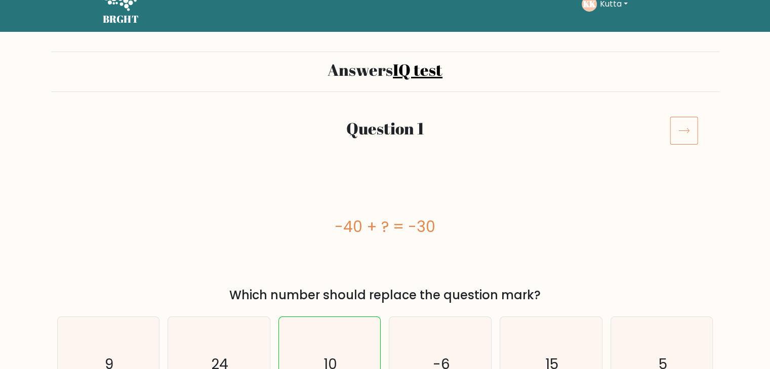
click at [688, 129] on icon at bounding box center [684, 130] width 28 height 28
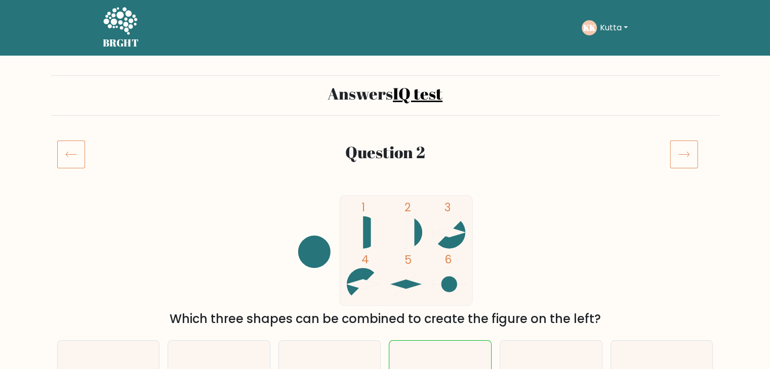
click at [688, 157] on icon at bounding box center [684, 154] width 28 height 28
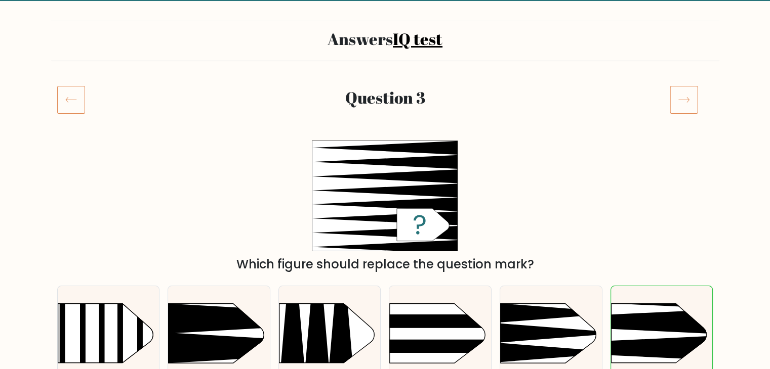
scroll to position [55, 0]
click at [672, 86] on icon at bounding box center [684, 100] width 28 height 28
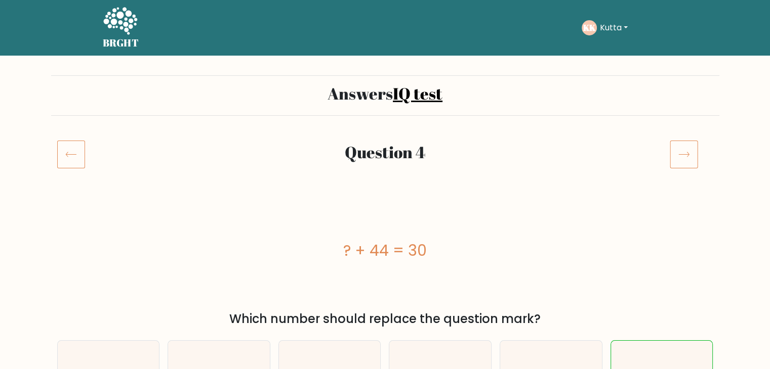
click at [686, 160] on icon at bounding box center [684, 154] width 28 height 28
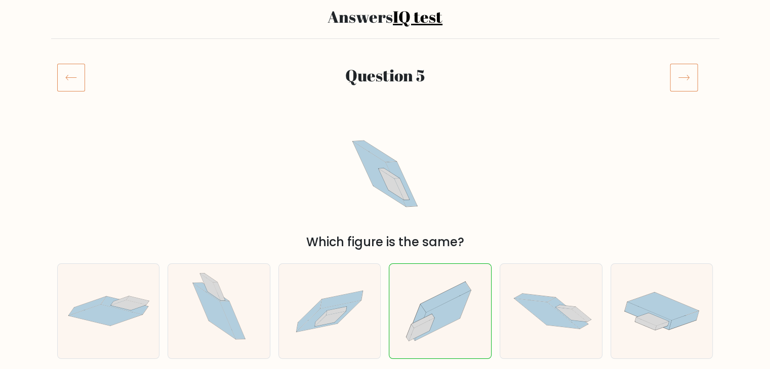
scroll to position [77, 0]
click at [680, 70] on icon at bounding box center [684, 77] width 28 height 28
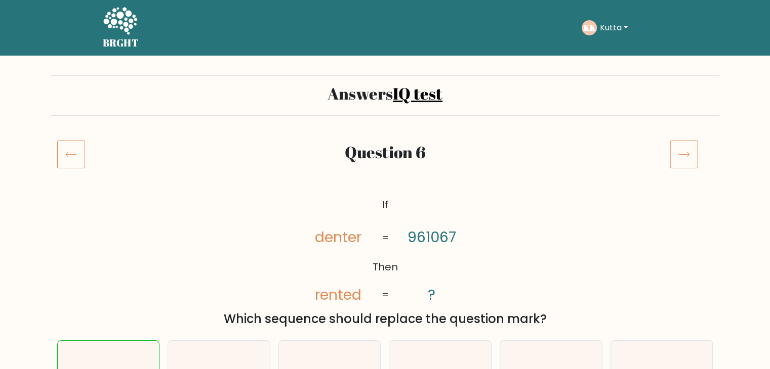
click at [674, 149] on icon at bounding box center [684, 154] width 28 height 28
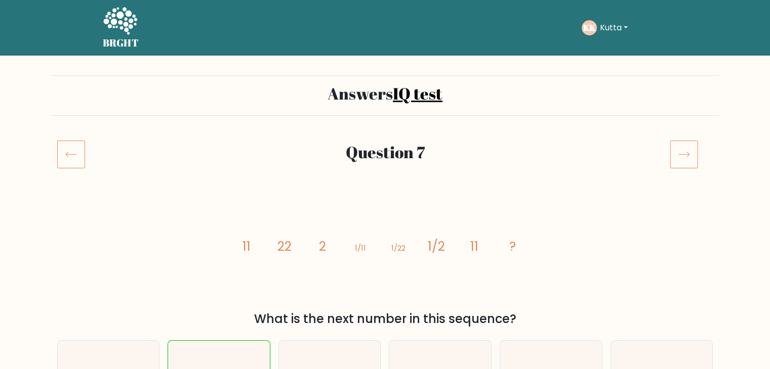
click at [674, 149] on icon at bounding box center [684, 154] width 28 height 28
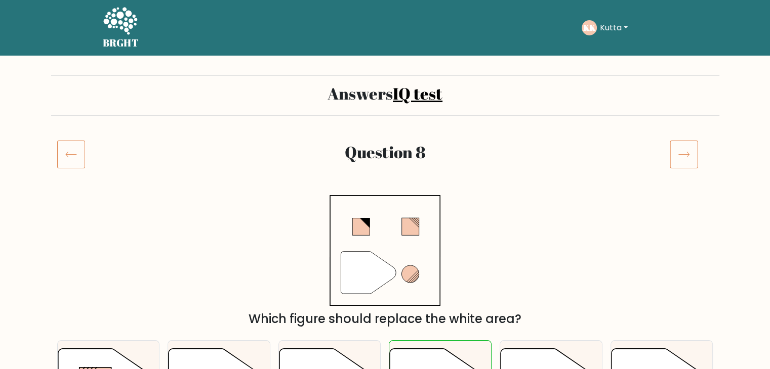
click at [674, 149] on icon at bounding box center [684, 154] width 28 height 28
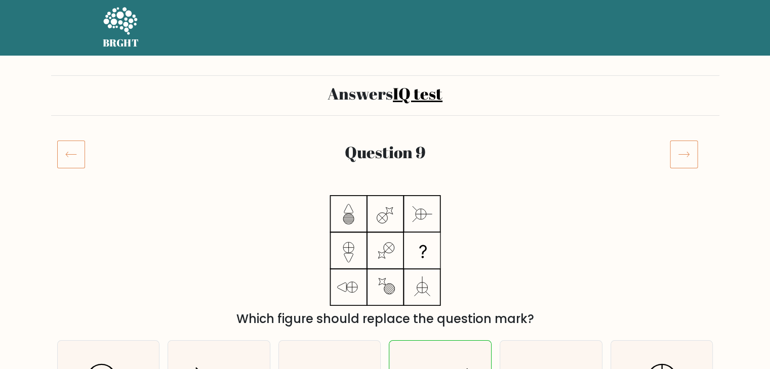
click at [674, 149] on icon at bounding box center [684, 154] width 28 height 28
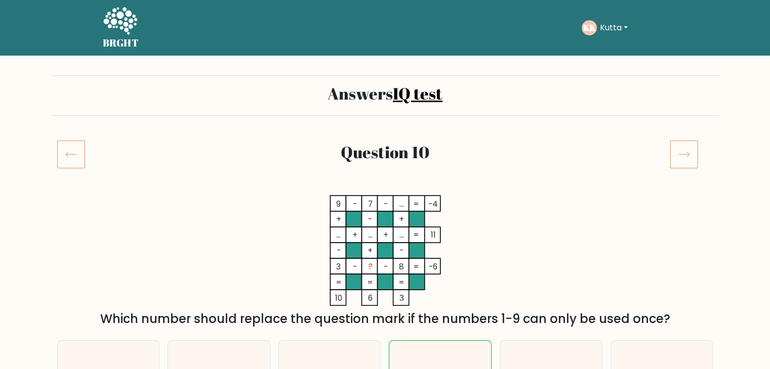
click at [674, 149] on icon at bounding box center [684, 154] width 28 height 28
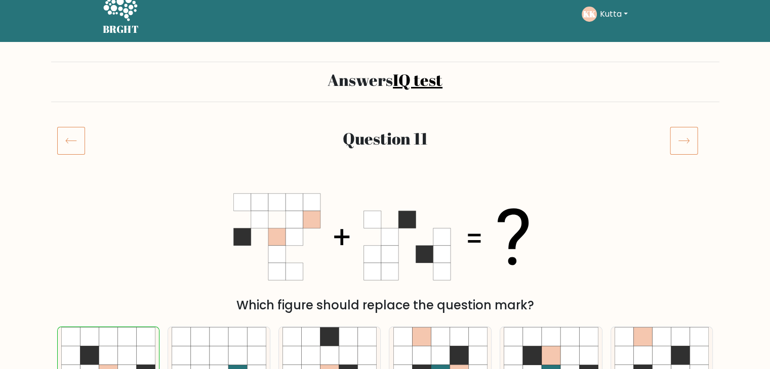
scroll to position [12, 0]
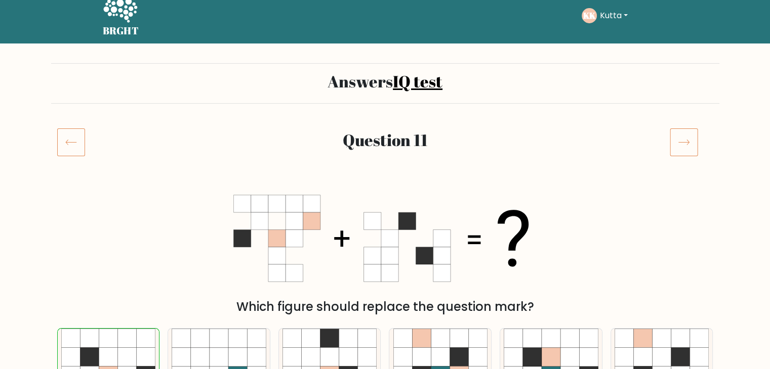
click at [681, 143] on icon at bounding box center [684, 142] width 28 height 28
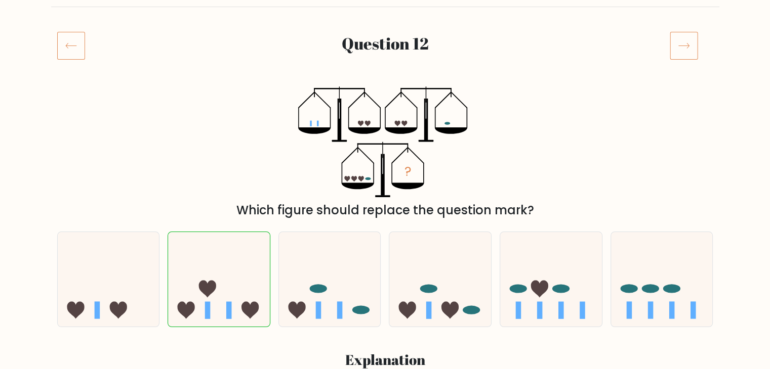
scroll to position [105, 0]
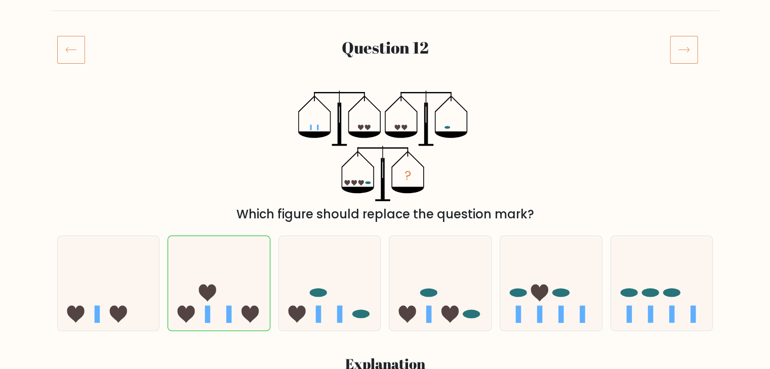
click at [682, 48] on icon at bounding box center [684, 49] width 28 height 28
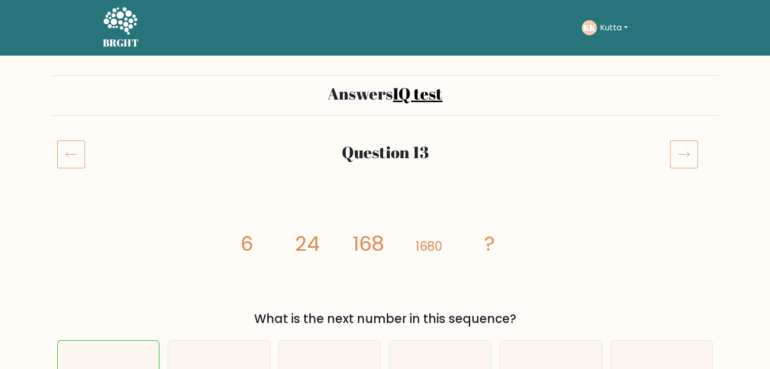
click at [71, 149] on icon at bounding box center [71, 154] width 28 height 28
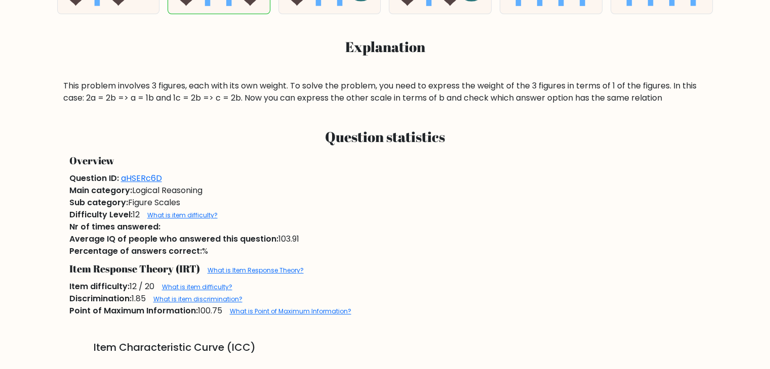
scroll to position [432, 0]
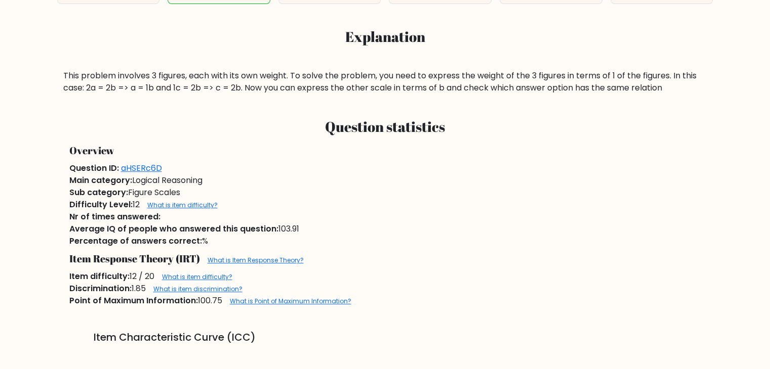
click at [156, 191] on div "Sub category: Figure Scales" at bounding box center [385, 193] width 644 height 12
copy div "Sub category: Figure Scales"
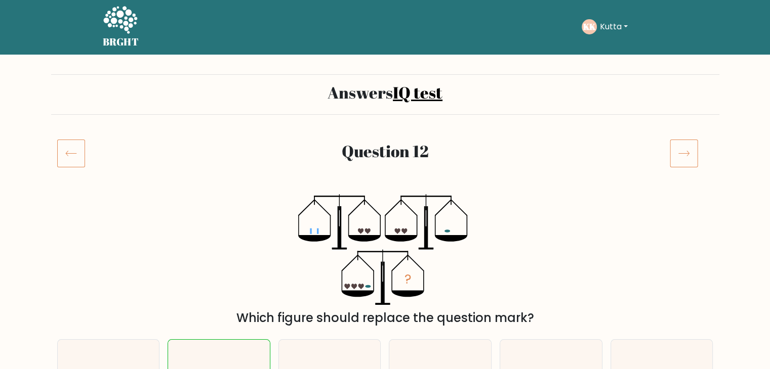
scroll to position [0, 0]
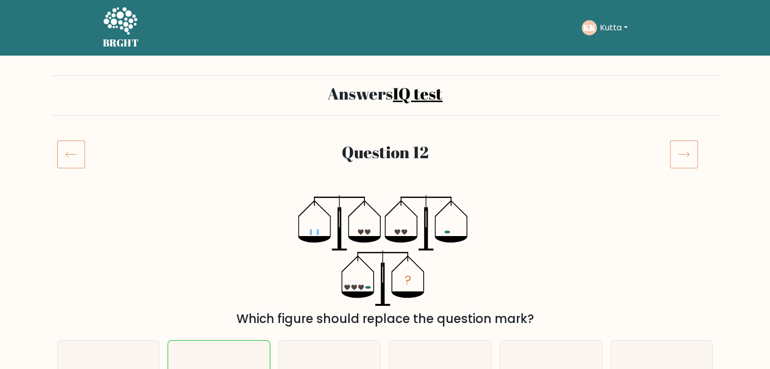
click at [678, 153] on icon at bounding box center [684, 154] width 28 height 28
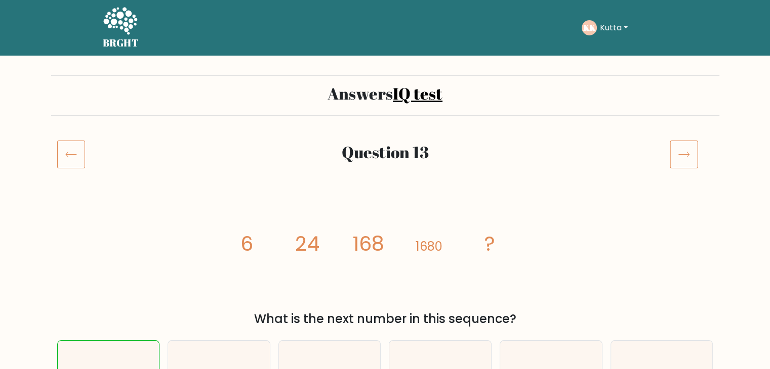
click at [678, 153] on icon at bounding box center [684, 154] width 28 height 28
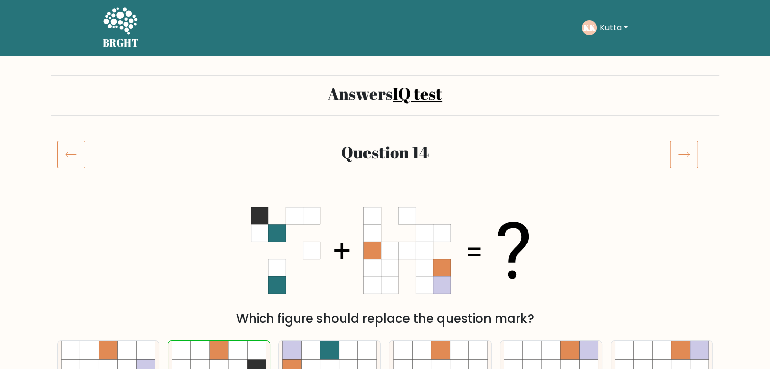
click at [678, 153] on icon at bounding box center [684, 154] width 28 height 28
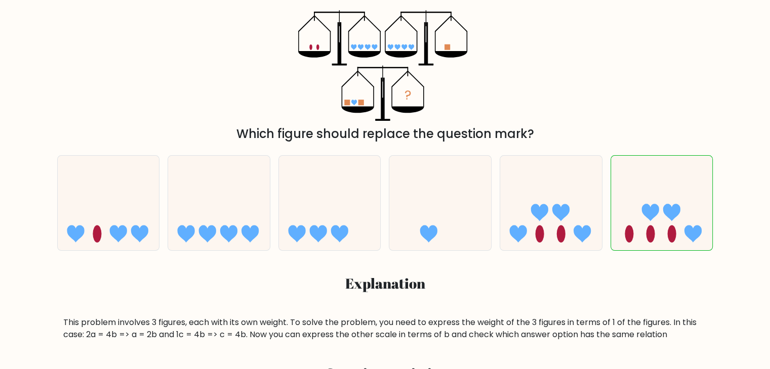
scroll to position [56, 0]
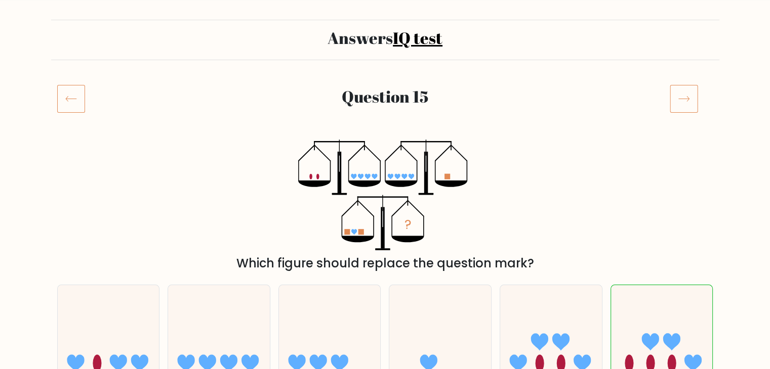
click at [683, 94] on icon at bounding box center [684, 99] width 28 height 28
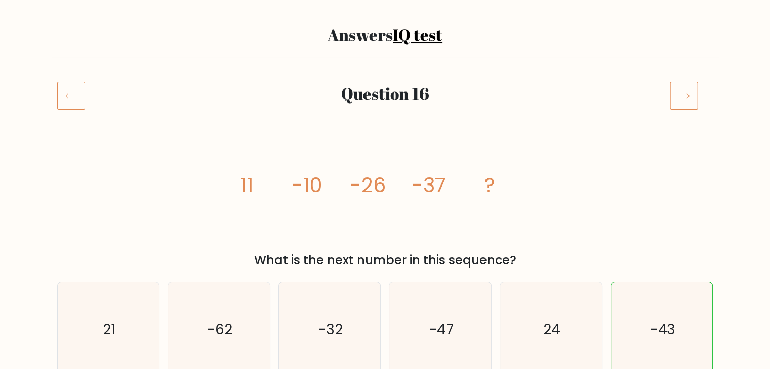
scroll to position [60, 0]
click at [679, 92] on icon at bounding box center [684, 94] width 28 height 28
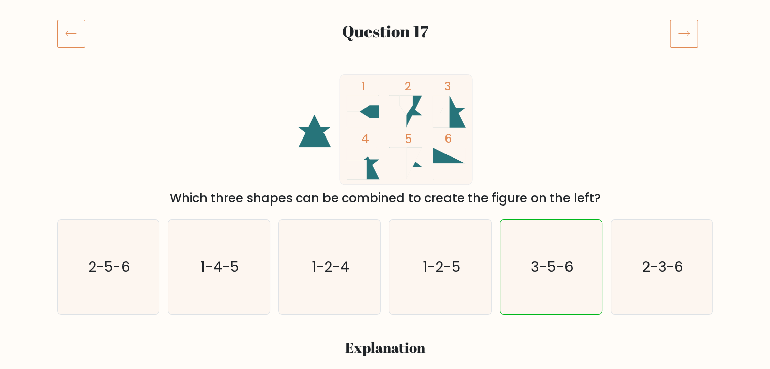
scroll to position [115, 0]
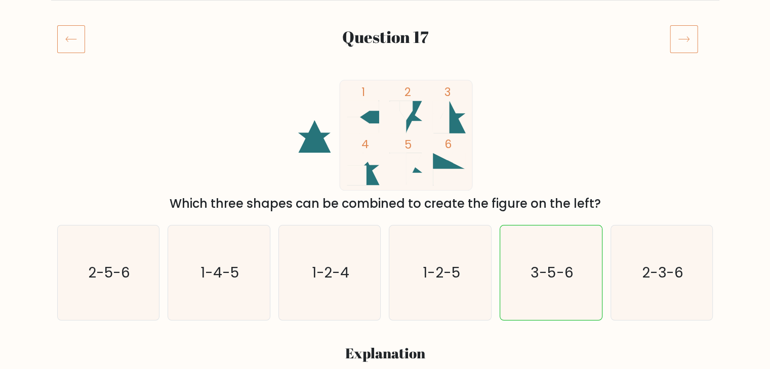
click at [682, 44] on icon at bounding box center [684, 39] width 28 height 28
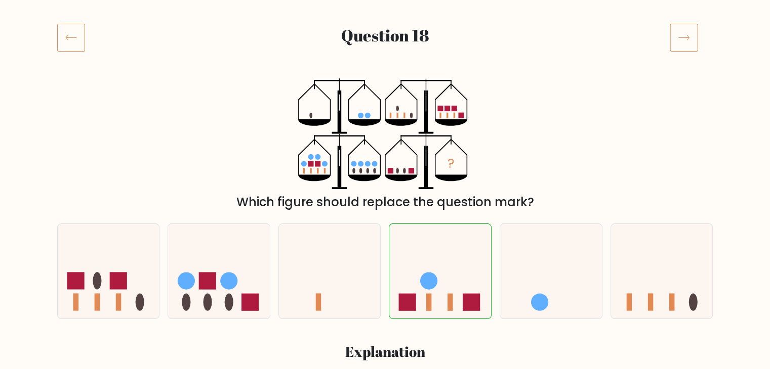
scroll to position [116, 0]
click at [682, 44] on icon at bounding box center [684, 38] width 28 height 28
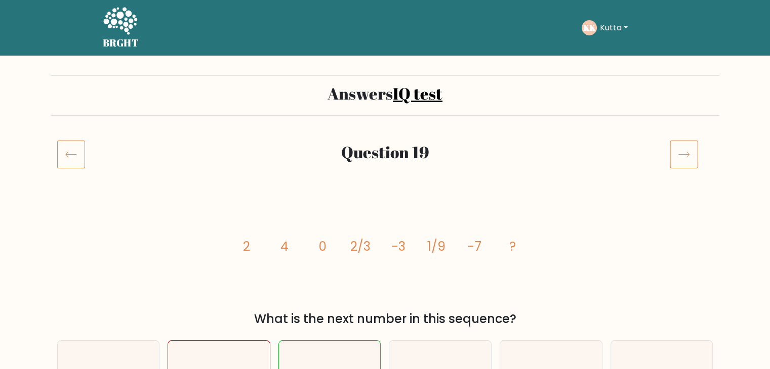
click at [688, 149] on icon at bounding box center [684, 154] width 28 height 28
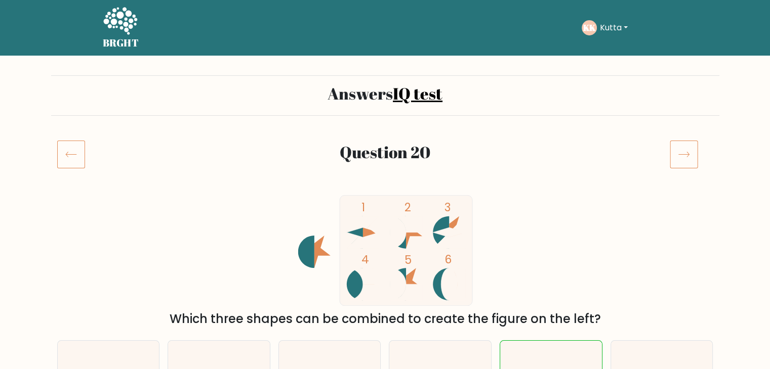
click at [75, 156] on icon at bounding box center [71, 154] width 28 height 28
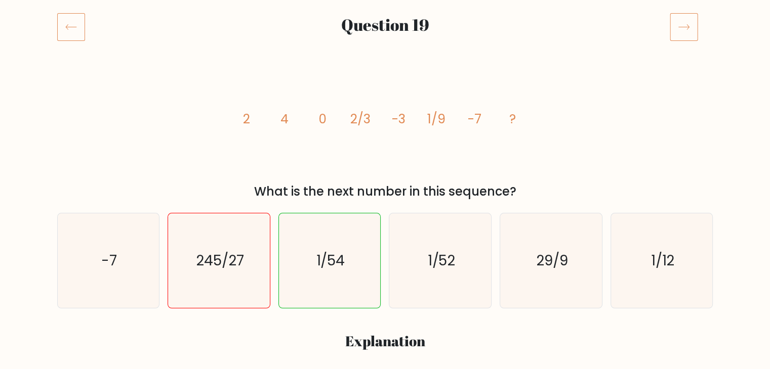
scroll to position [132, 0]
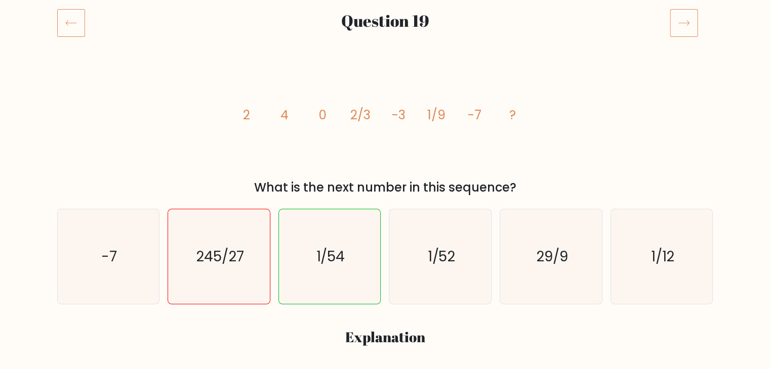
click at [685, 22] on icon at bounding box center [684, 23] width 28 height 28
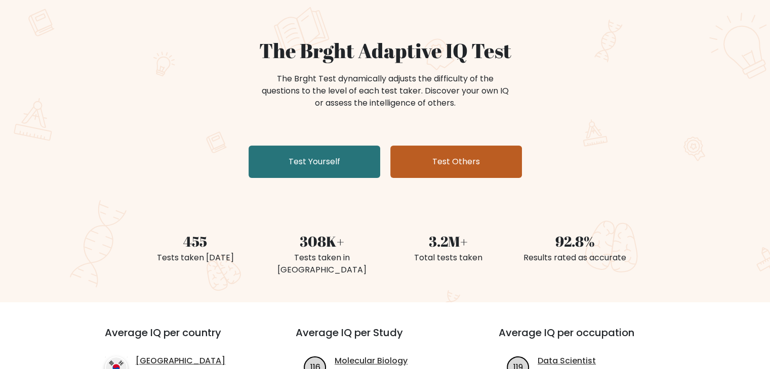
scroll to position [67, 0]
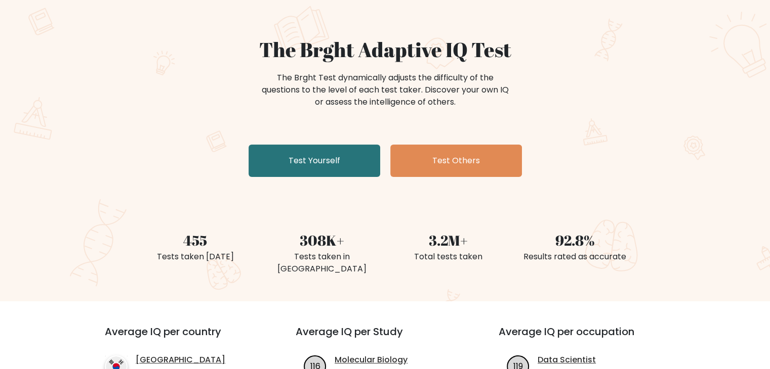
click at [572, 257] on div "Results rated as accurate" at bounding box center [575, 257] width 114 height 12
click at [578, 146] on div "The Brght Adaptive IQ Test The Brght Test dynamically adjusts the difficulty of…" at bounding box center [385, 109] width 506 height 144
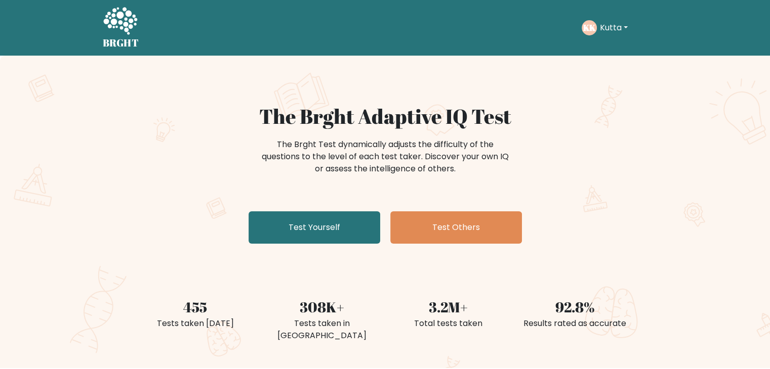
click at [615, 27] on button "Kutta" at bounding box center [614, 27] width 34 height 13
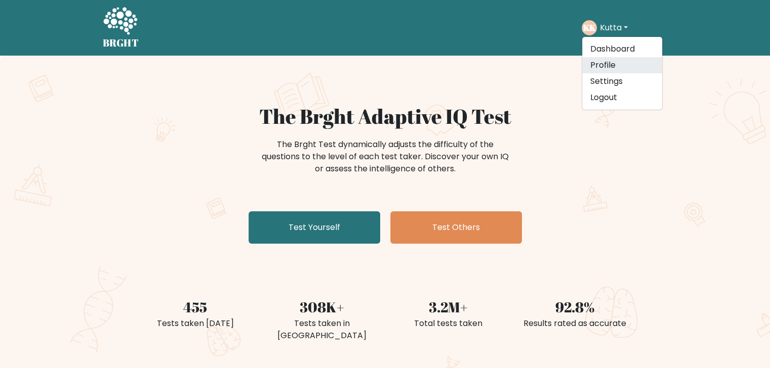
click at [600, 61] on link "Profile" at bounding box center [622, 65] width 80 height 16
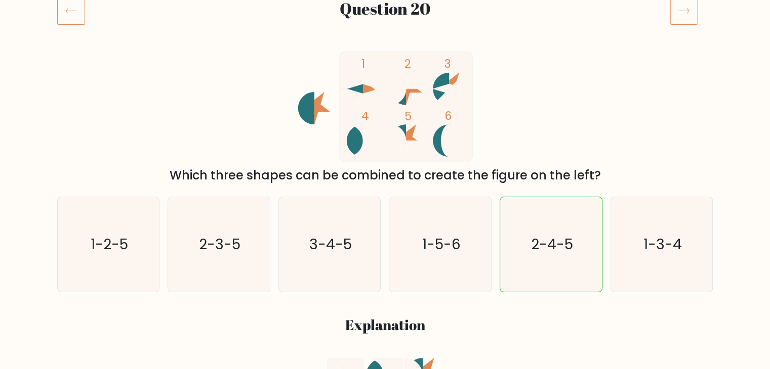
scroll to position [144, 0]
click at [678, 13] on icon at bounding box center [684, 10] width 28 height 28
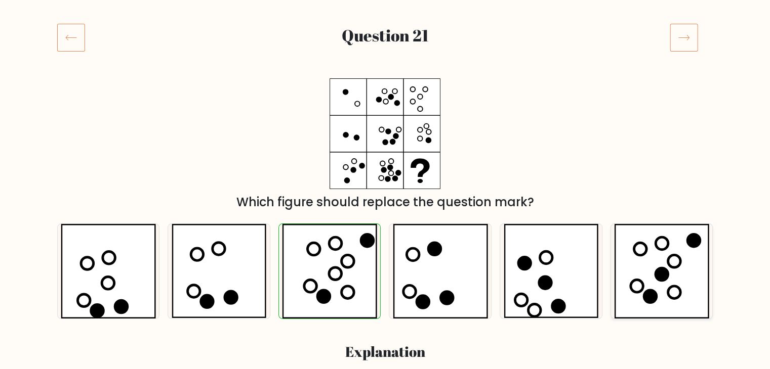
scroll to position [115, 0]
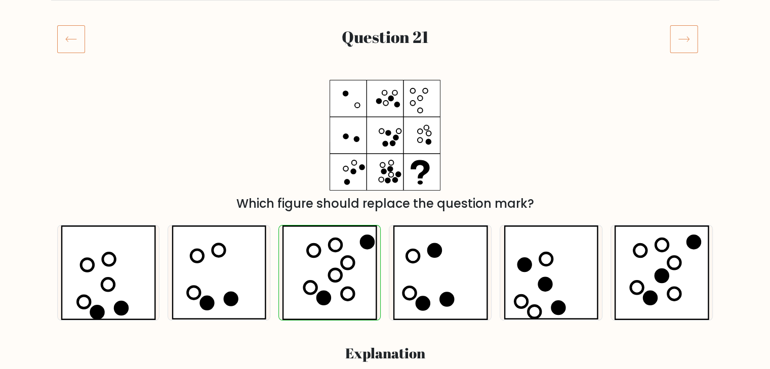
click at [687, 51] on icon at bounding box center [684, 39] width 28 height 28
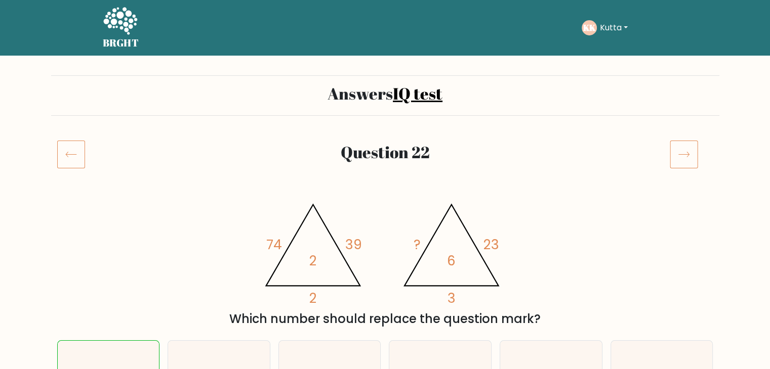
drag, startPoint x: 0, startPoint y: 0, endPoint x: 395, endPoint y: -44, distance: 397.7
click at [409, 180] on div "Question 22" at bounding box center [385, 166] width 668 height 53
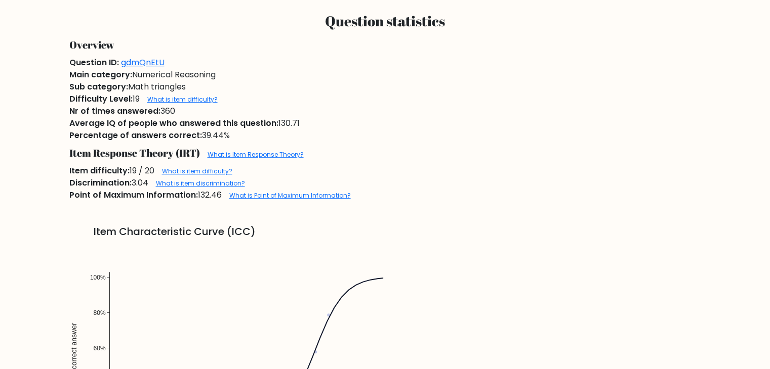
scroll to position [551, 0]
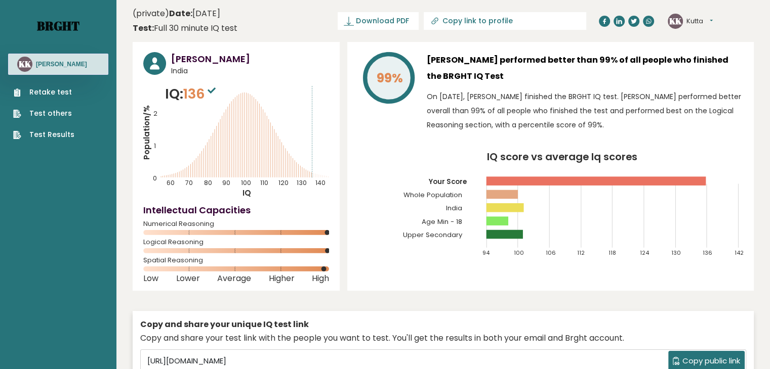
click at [59, 26] on link "Brght" at bounding box center [58, 26] width 43 height 16
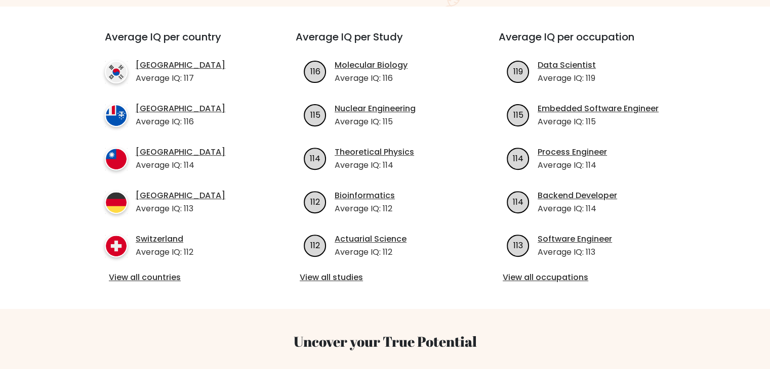
scroll to position [362, 0]
click at [177, 59] on link "[GEOGRAPHIC_DATA]" at bounding box center [181, 65] width 90 height 12
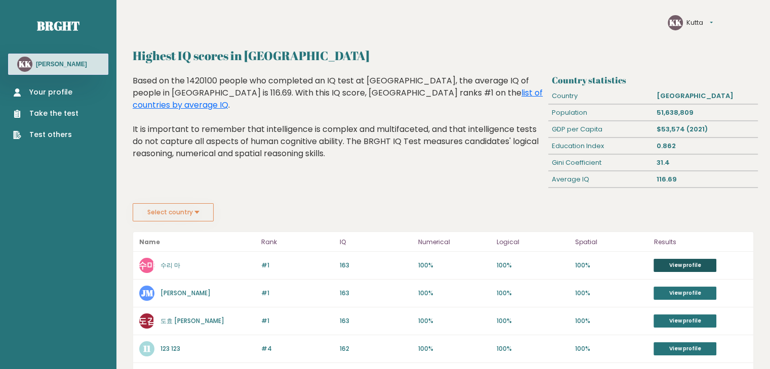
click at [664, 259] on link "View profile" at bounding box center [684, 265] width 63 height 13
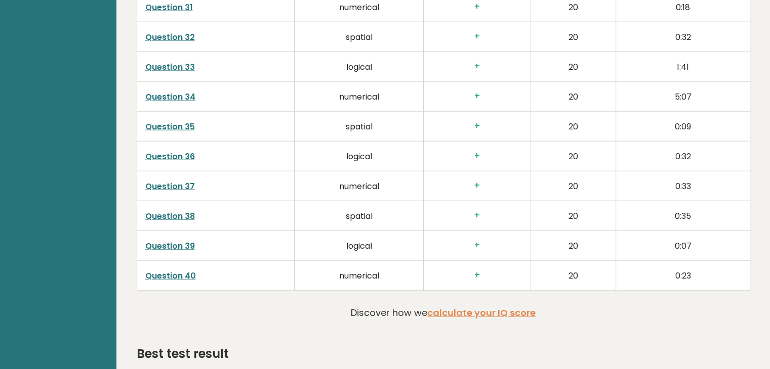
scroll to position [2460, 0]
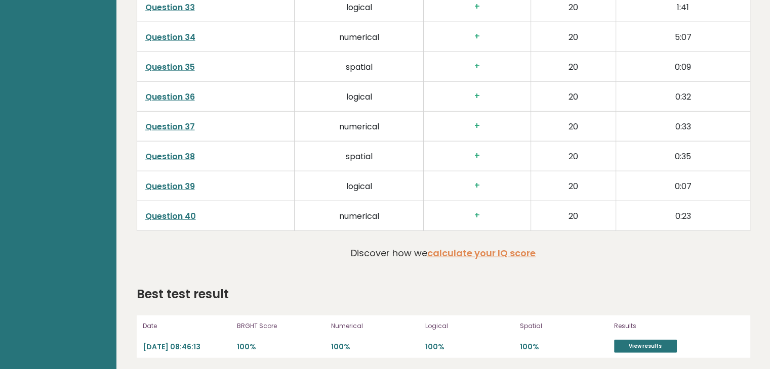
click at [176, 213] on link "Question 40" at bounding box center [170, 217] width 51 height 12
click at [181, 183] on link "Question 39" at bounding box center [170, 187] width 50 height 12
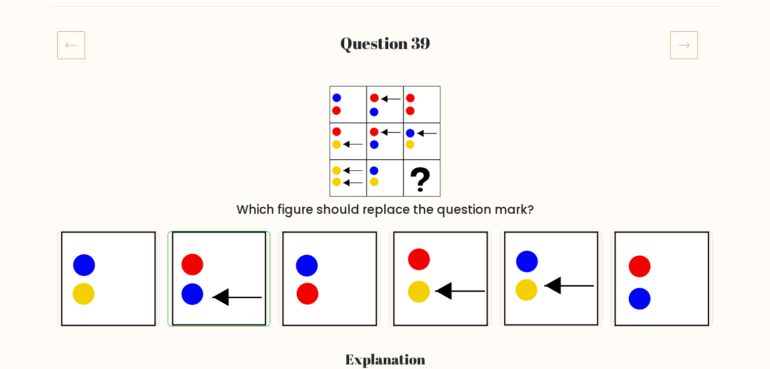
scroll to position [109, 0]
click at [198, 292] on icon at bounding box center [192, 295] width 22 height 22
click at [385, 81] on input "b." at bounding box center [385, 78] width 1 height 5
radio input "true"
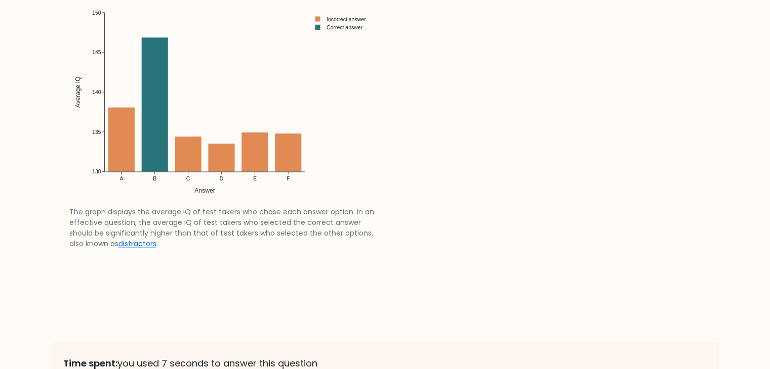
scroll to position [1516, 0]
